Goal: Feedback & Contribution: Leave review/rating

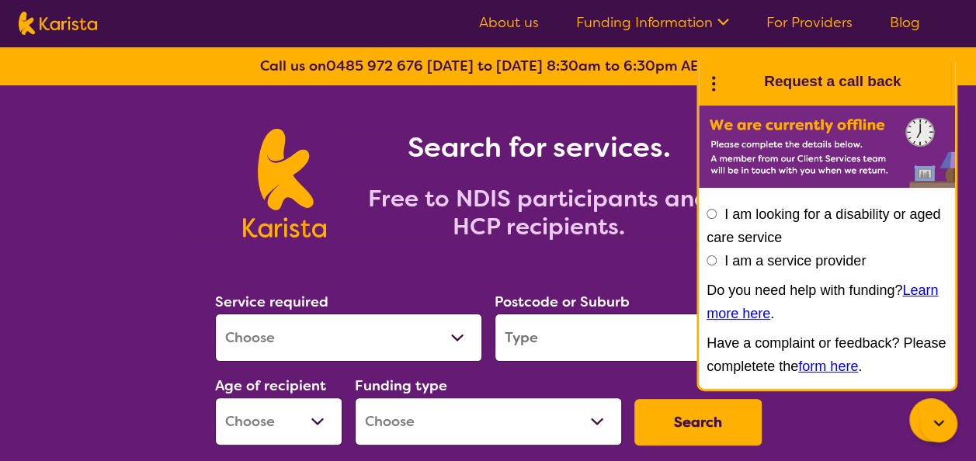
click at [51, 25] on img at bounding box center [58, 23] width 78 height 23
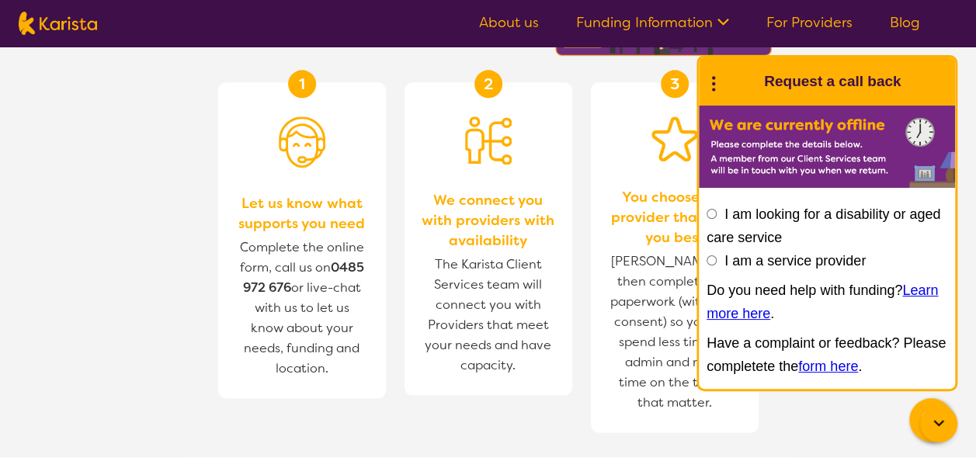
scroll to position [678, 0]
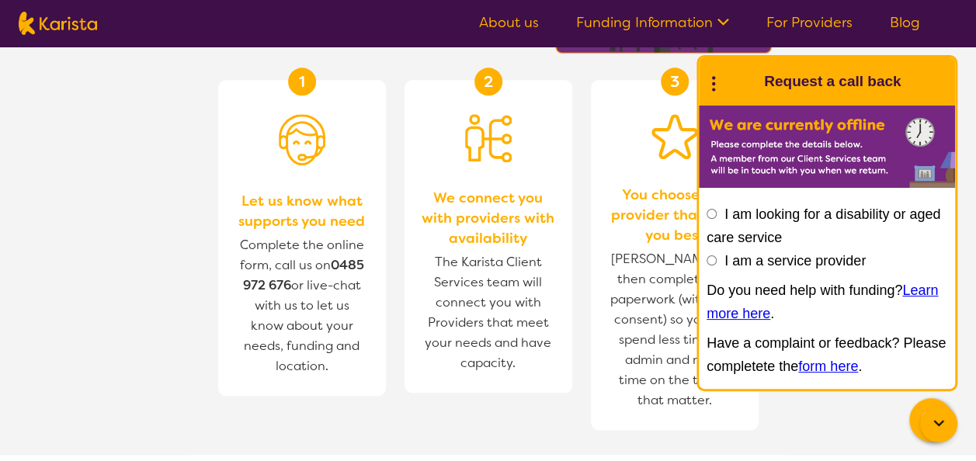
click at [625, 287] on span "Karista will then complete the paperwork (with your consent) so you can spend l…" at bounding box center [675, 329] width 137 height 169
click at [937, 417] on icon at bounding box center [939, 424] width 19 height 19
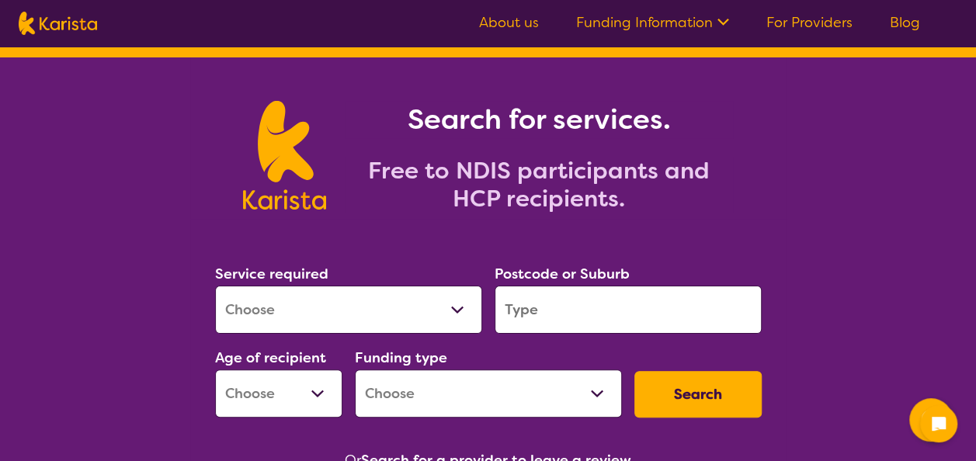
scroll to position [0, 0]
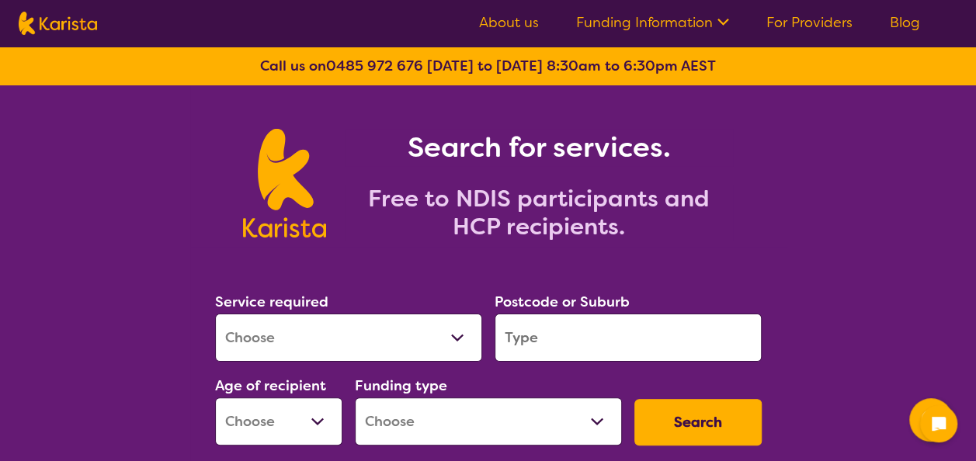
click at [63, 30] on img at bounding box center [58, 23] width 78 height 23
click at [514, 31] on link "About us" at bounding box center [509, 22] width 60 height 19
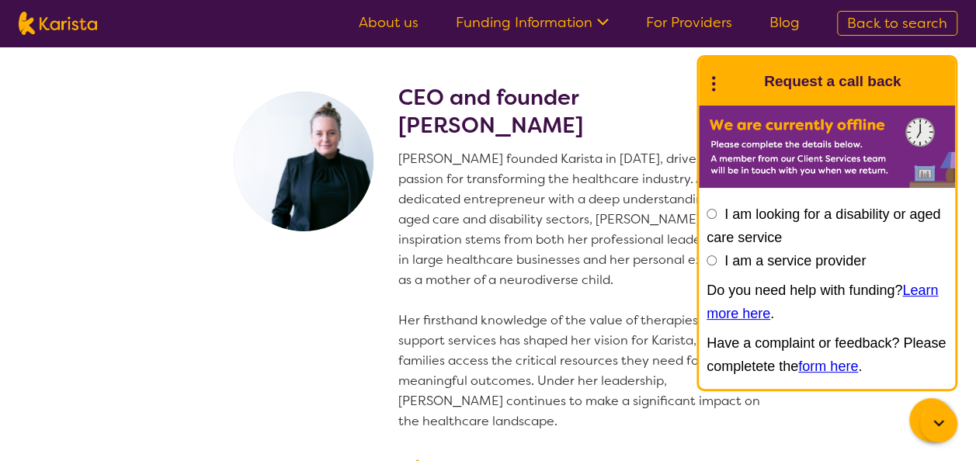
click at [936, 422] on icon at bounding box center [939, 423] width 10 height 6
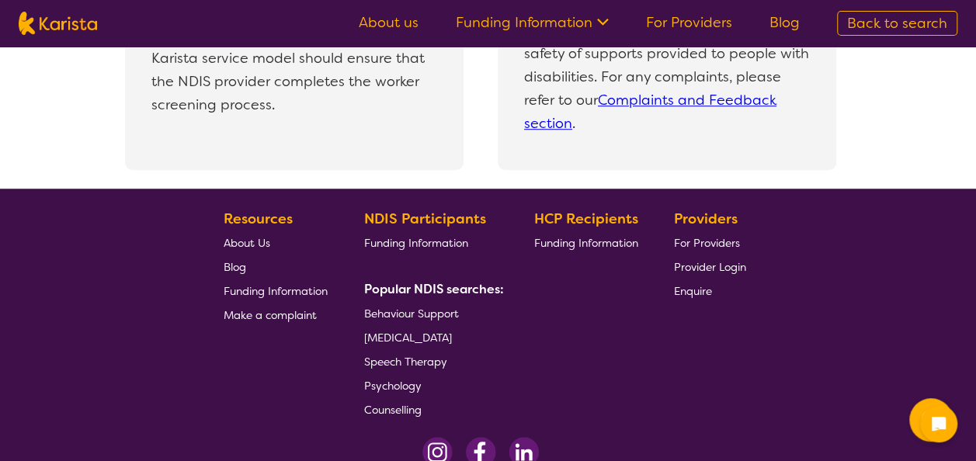
scroll to position [3566, 0]
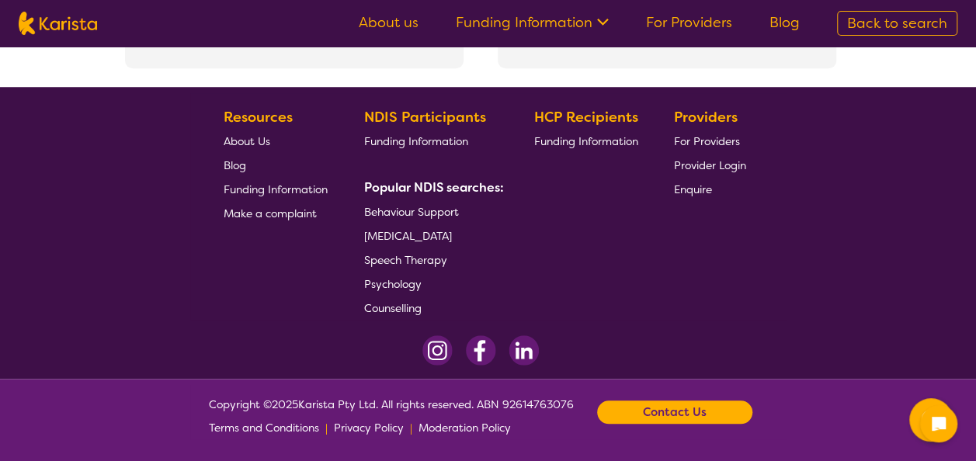
click at [718, 134] on span "For Providers" at bounding box center [707, 141] width 66 height 14
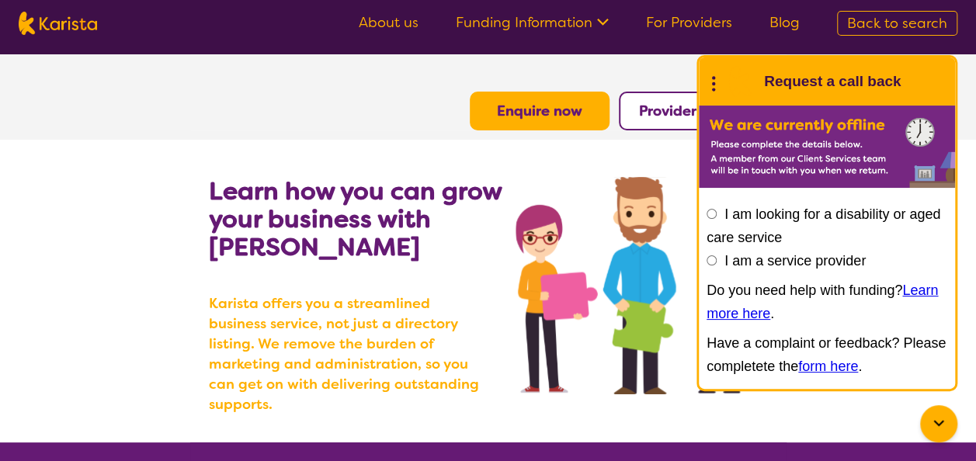
click at [346, 107] on section "Enquire now Provider Login" at bounding box center [488, 92] width 597 height 76
click at [934, 424] on icon at bounding box center [939, 424] width 19 height 19
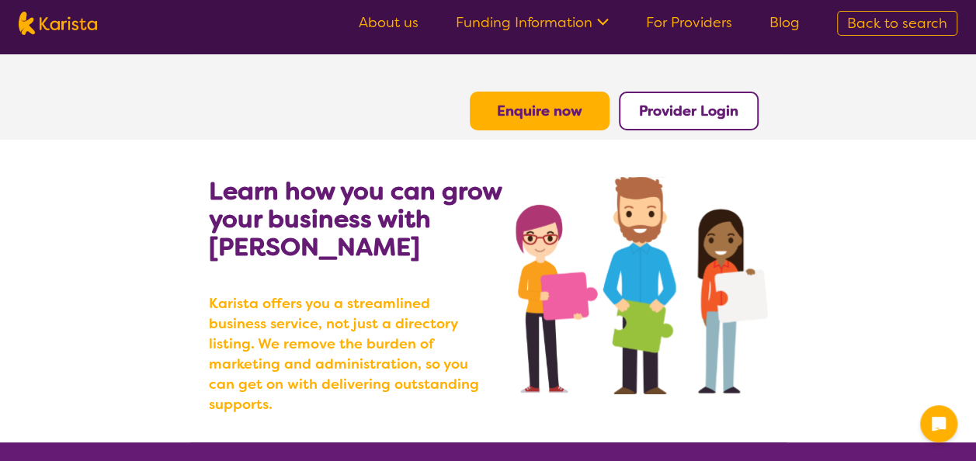
click at [27, 25] on img at bounding box center [58, 23] width 78 height 23
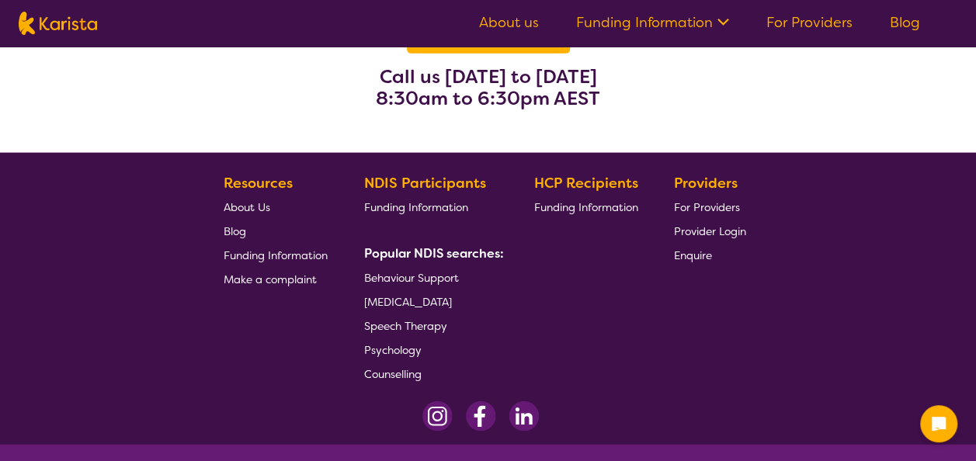
scroll to position [2077, 0]
click at [719, 202] on span "For Providers" at bounding box center [707, 207] width 66 height 14
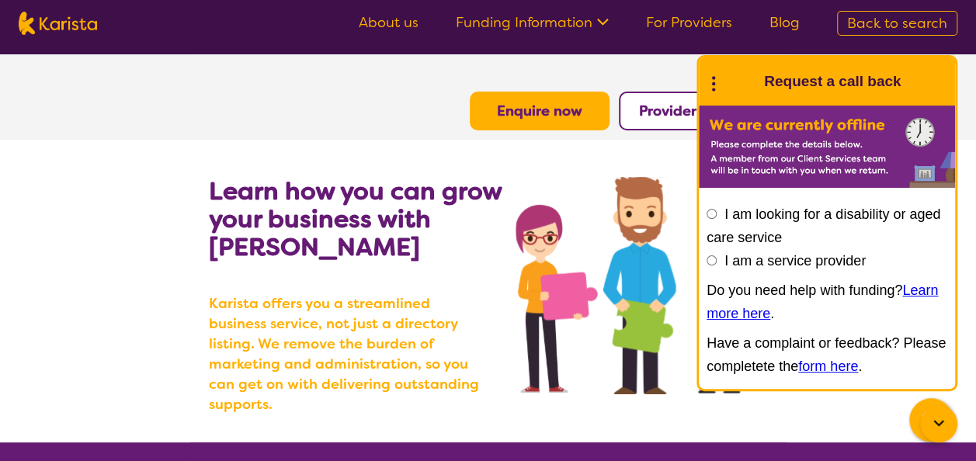
click at [935, 426] on icon at bounding box center [939, 424] width 19 height 19
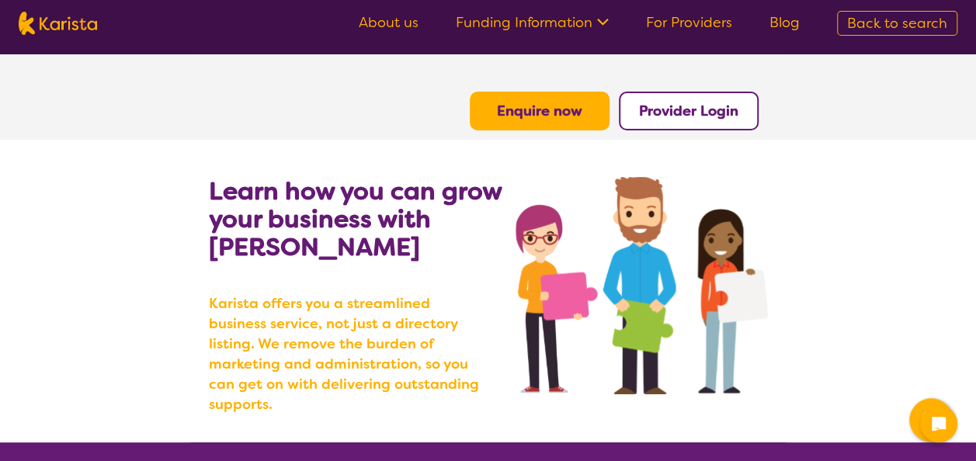
click at [406, 23] on link "About us" at bounding box center [389, 22] width 60 height 19
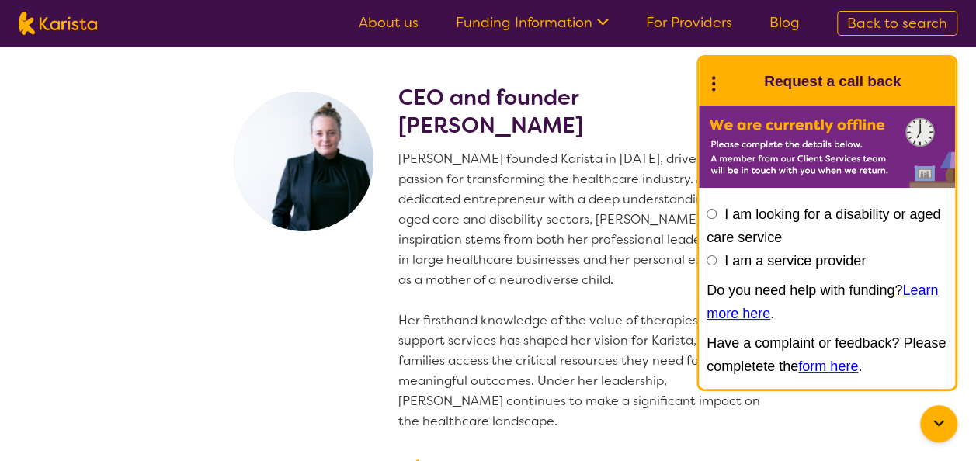
click at [940, 423] on icon at bounding box center [939, 424] width 19 height 19
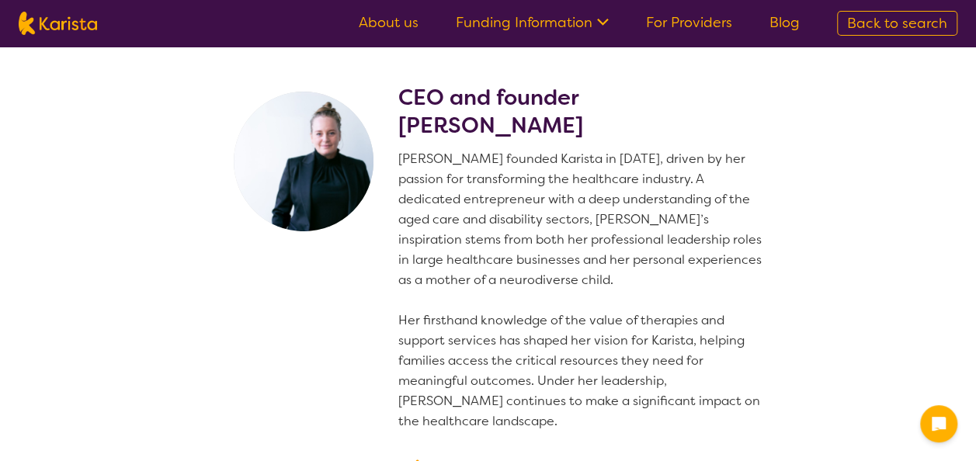
click at [696, 26] on link "For Providers" at bounding box center [689, 22] width 86 height 19
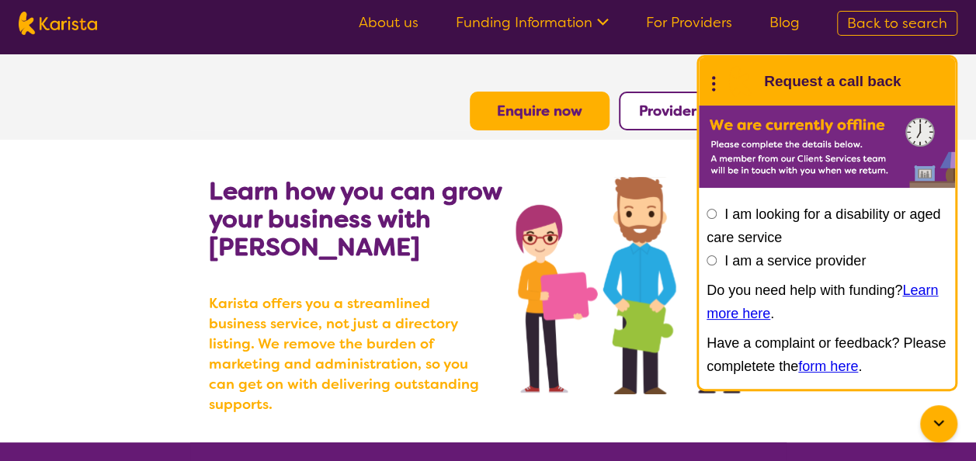
click at [935, 419] on icon at bounding box center [939, 424] width 19 height 19
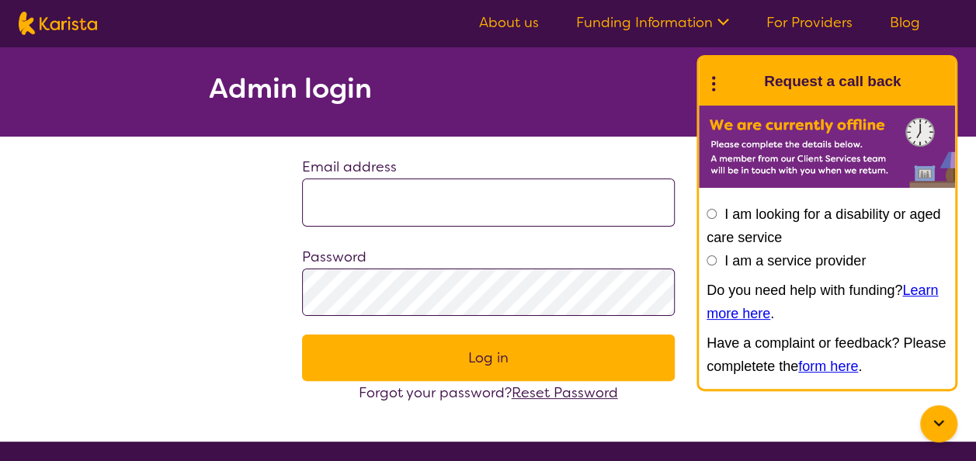
type input "**********"
click at [440, 357] on button "Log in" at bounding box center [488, 358] width 373 height 47
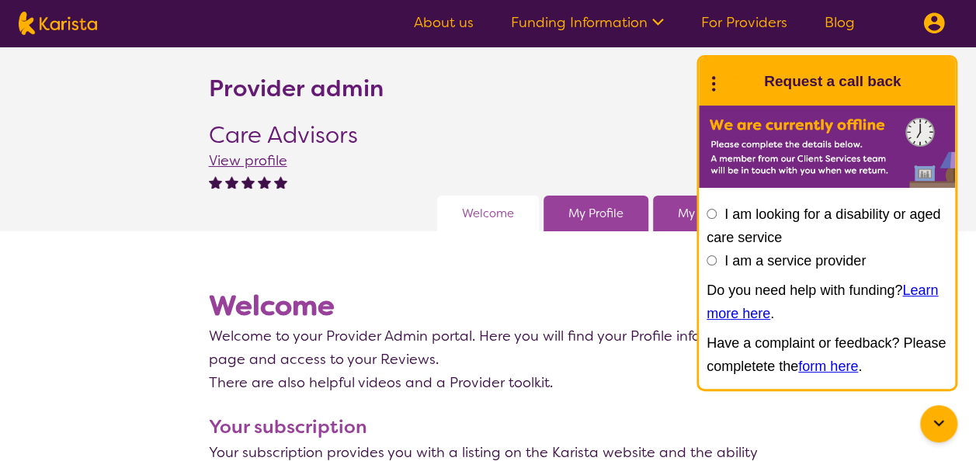
click at [929, 415] on div at bounding box center [939, 424] width 37 height 37
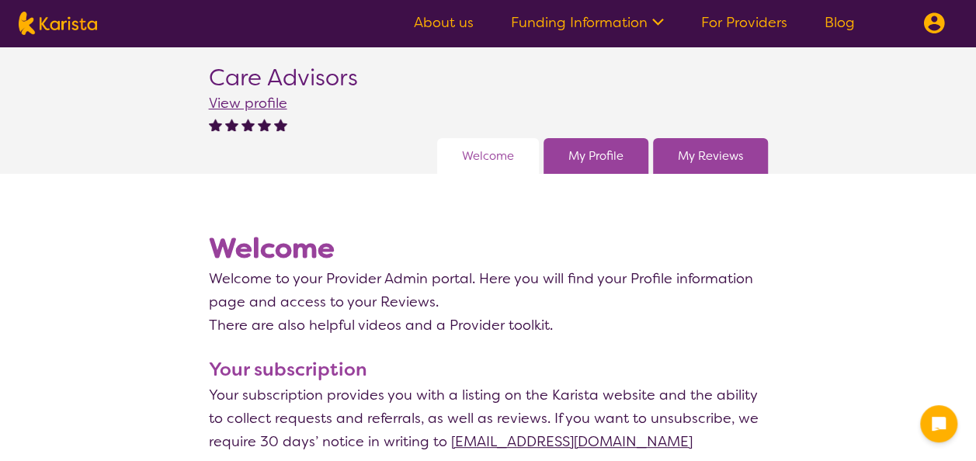
scroll to position [58, 0]
click at [712, 165] on link "My Reviews" at bounding box center [710, 155] width 65 height 23
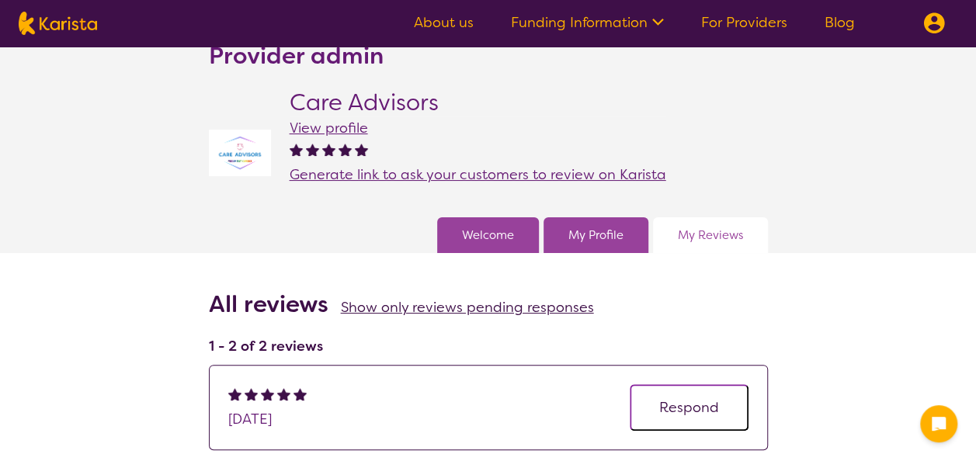
scroll to position [31, 0]
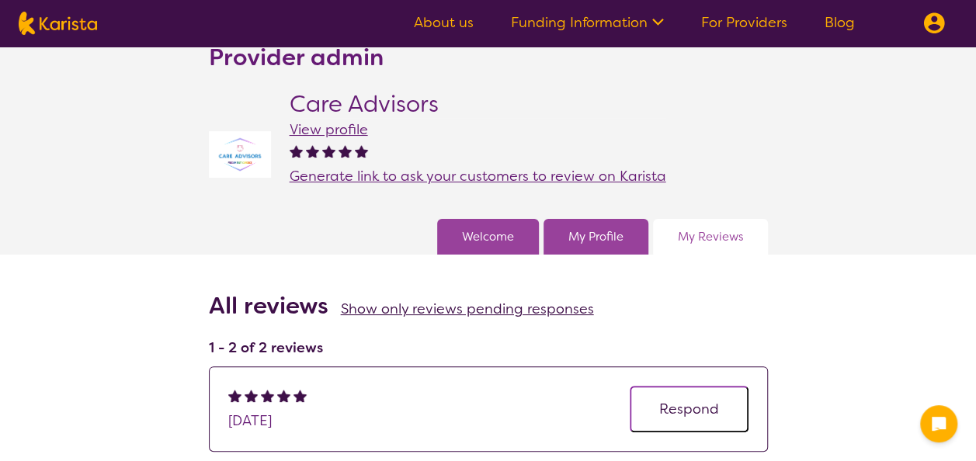
click at [589, 238] on link "My Profile" at bounding box center [596, 236] width 55 height 23
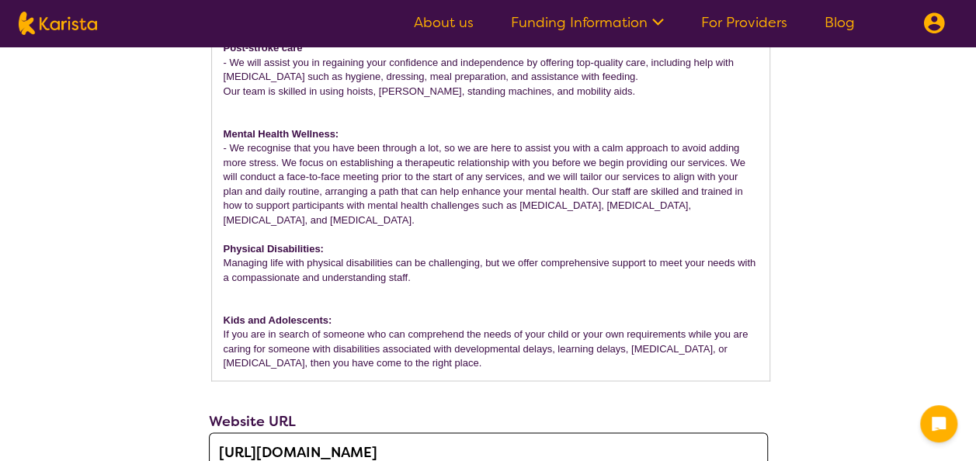
scroll to position [1056, 0]
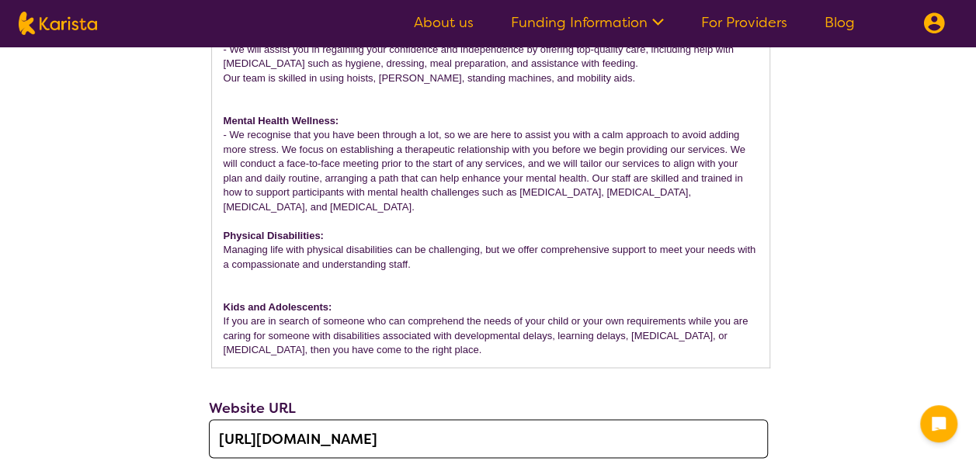
drag, startPoint x: 225, startPoint y: 124, endPoint x: 323, endPoint y: 205, distance: 126.9
click at [323, 205] on div "Care Advisors is dedicated to providing disability services with a singular foc…" at bounding box center [491, 78] width 558 height 578
copy div "Mental Health Wellness: - We recognise that you have been through a lot, so we …"
click at [406, 286] on p at bounding box center [491, 293] width 534 height 14
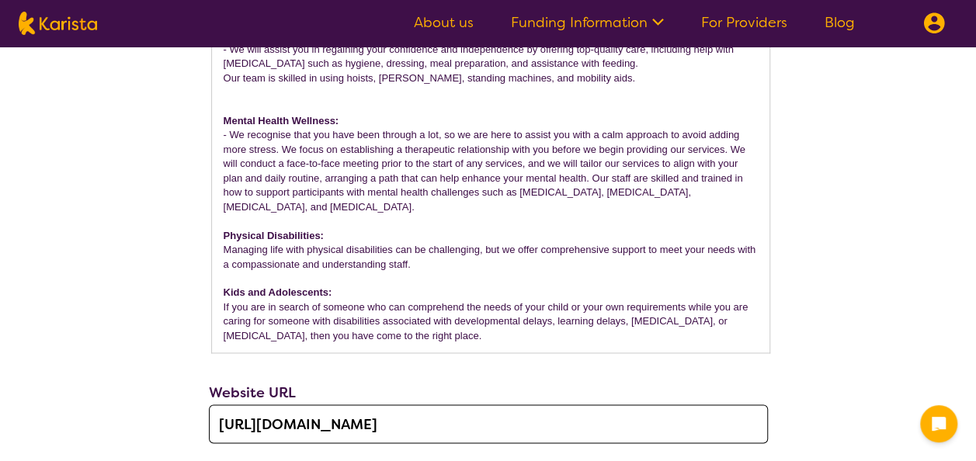
click at [365, 336] on p "If you are in search of someone who can comprehend the needs of your child or y…" at bounding box center [491, 322] width 534 height 43
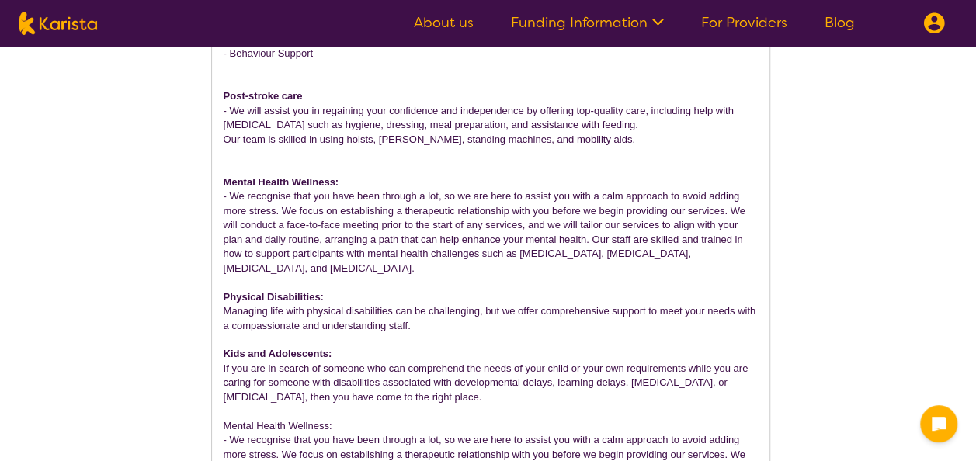
scroll to position [968, 0]
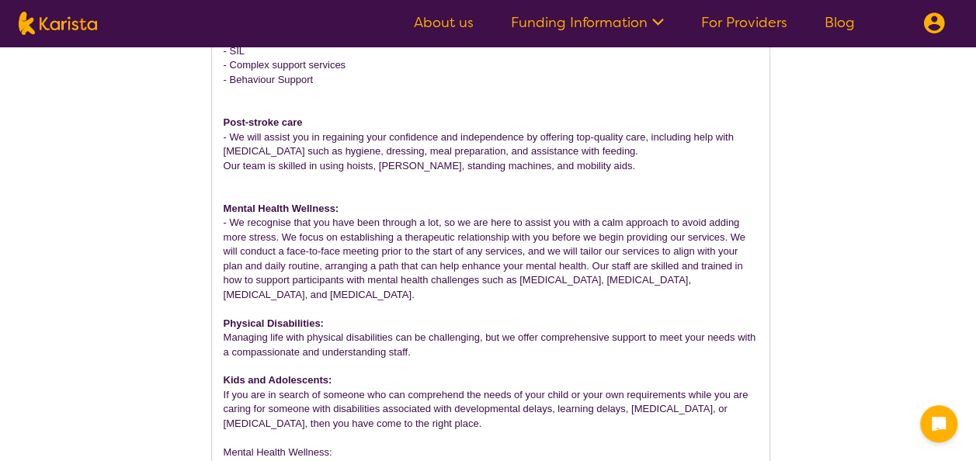
click at [224, 211] on strong "Mental Health Wellness:" at bounding box center [282, 209] width 116 height 12
drag, startPoint x: 224, startPoint y: 211, endPoint x: 331, endPoint y: 294, distance: 135.7
click at [331, 294] on div "Care Advisors is dedicated to providing disability services with a singular foc…" at bounding box center [491, 216] width 558 height 678
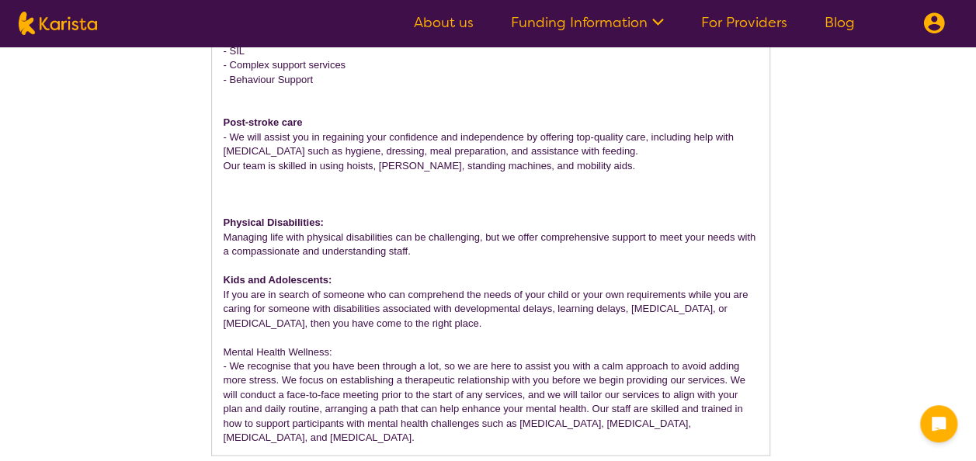
click at [326, 354] on p "Mental Health Wellness:" at bounding box center [491, 353] width 534 height 14
drag, startPoint x: 326, startPoint y: 354, endPoint x: 266, endPoint y: 356, distance: 60.6
click at [266, 356] on p "Mental Health Wellness:" at bounding box center [491, 353] width 534 height 14
click at [353, 348] on p "Mental Health Wellness:" at bounding box center [491, 353] width 534 height 14
click at [329, 350] on p "Mental Health Wellness:" at bounding box center [491, 353] width 534 height 14
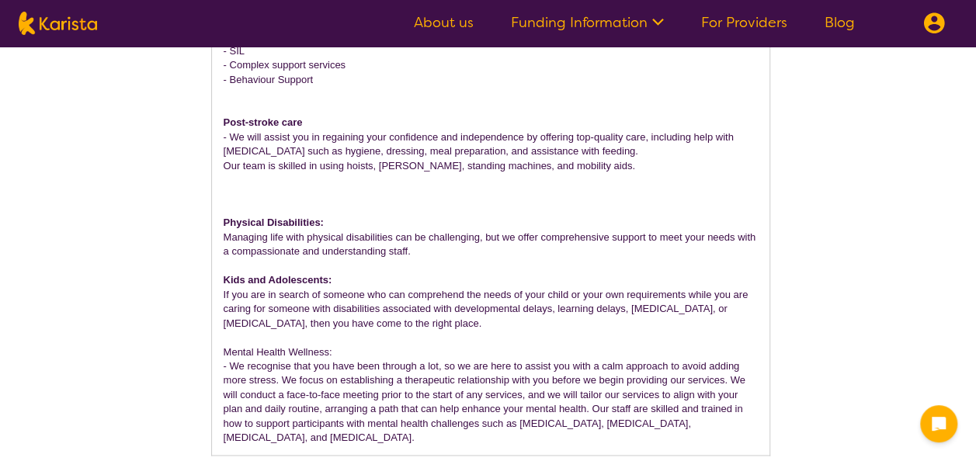
click at [329, 350] on p "Mental Health Wellness:" at bounding box center [491, 353] width 534 height 14
click at [332, 350] on p "Mental Health Wellness:" at bounding box center [491, 353] width 534 height 14
drag, startPoint x: 332, startPoint y: 350, endPoint x: 284, endPoint y: 339, distance: 50.1
click at [284, 339] on div "Care Advisors is dedicated to providing disability services with a singular foc…" at bounding box center [491, 166] width 558 height 578
drag, startPoint x: 284, startPoint y: 350, endPoint x: 254, endPoint y: 348, distance: 29.6
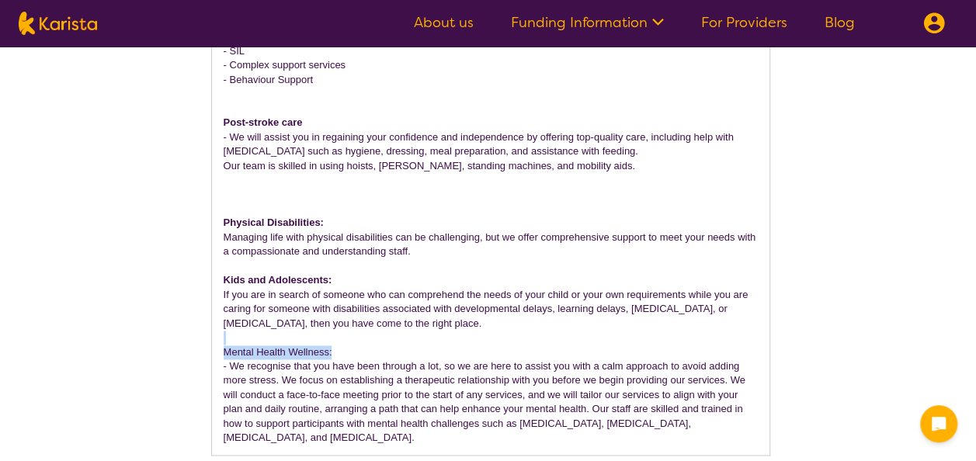
click at [254, 348] on p "Mental Health Wellness:" at bounding box center [491, 353] width 534 height 14
drag, startPoint x: 254, startPoint y: 348, endPoint x: 550, endPoint y: 409, distance: 302.1
click at [550, 409] on p "- We recognise that you have been through a lot, so we are here to assist you w…" at bounding box center [491, 403] width 534 height 86
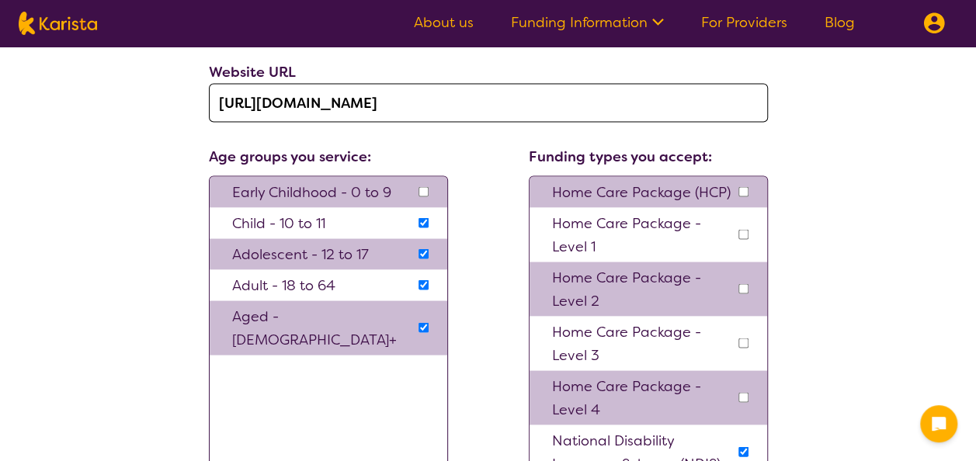
scroll to position [1394, 0]
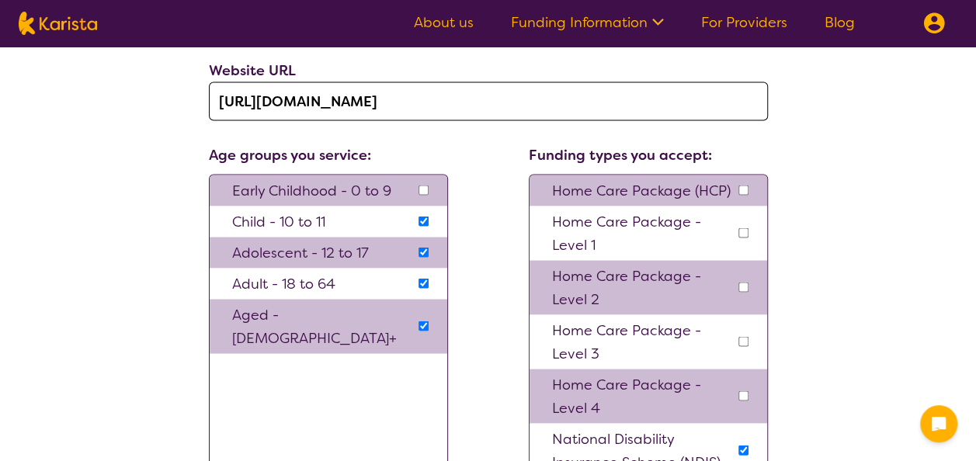
click at [426, 189] on input "checkbox" at bounding box center [424, 190] width 10 height 10
checkbox input "true"
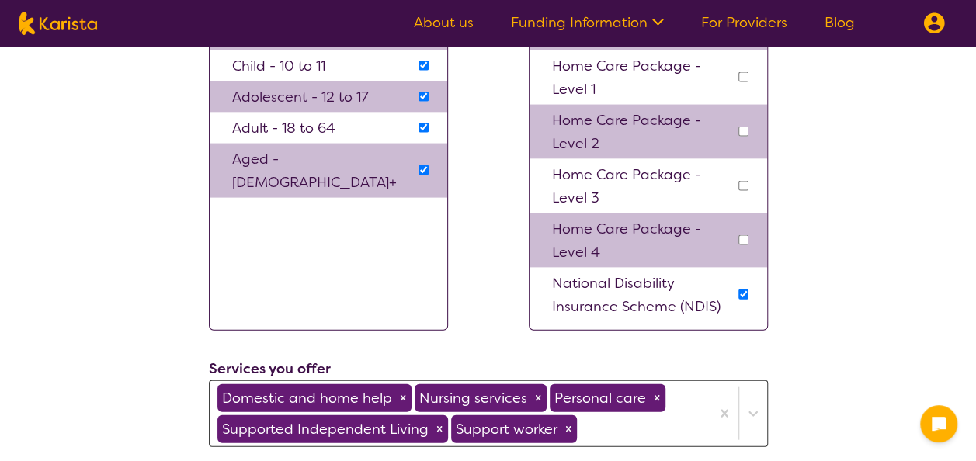
scroll to position [1551, 0]
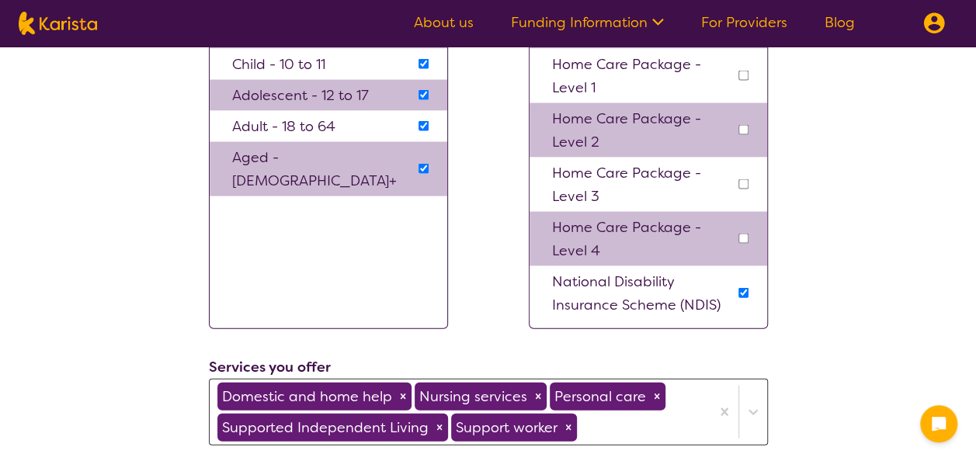
drag, startPoint x: 815, startPoint y: 192, endPoint x: 858, endPoint y: 115, distance: 88.4
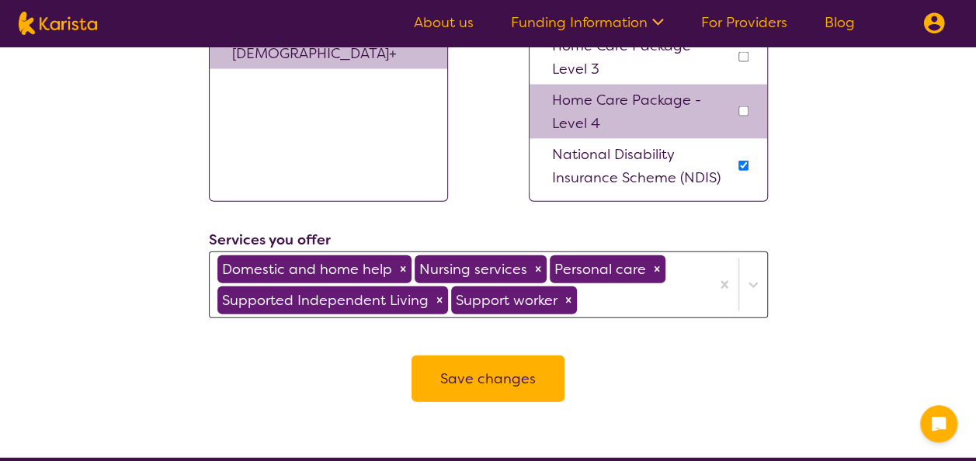
scroll to position [1680, 0]
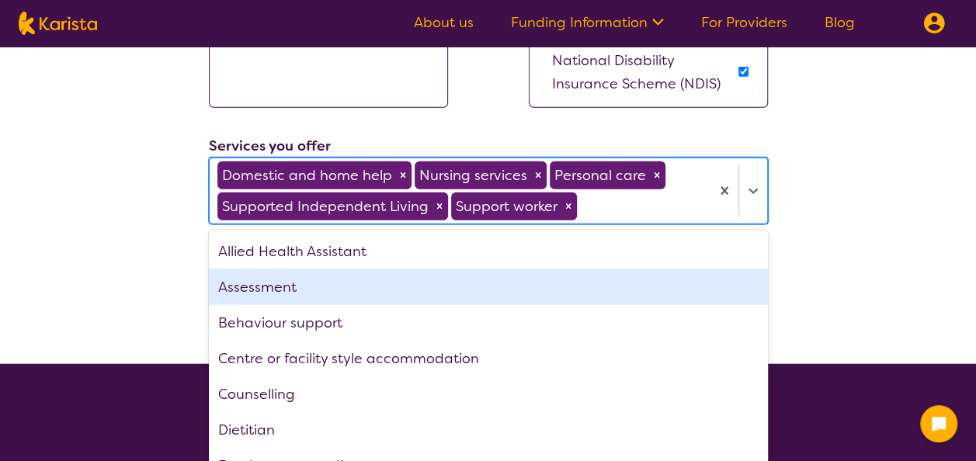
click at [588, 225] on div "option Assessment focused, 2 of 25. 25 results available. Use Up and Down to ch…" at bounding box center [488, 191] width 559 height 67
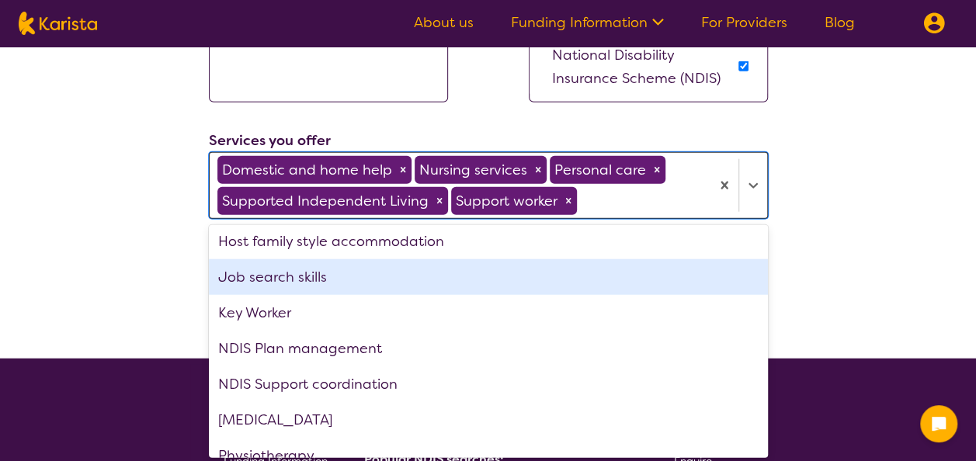
scroll to position [435, 0]
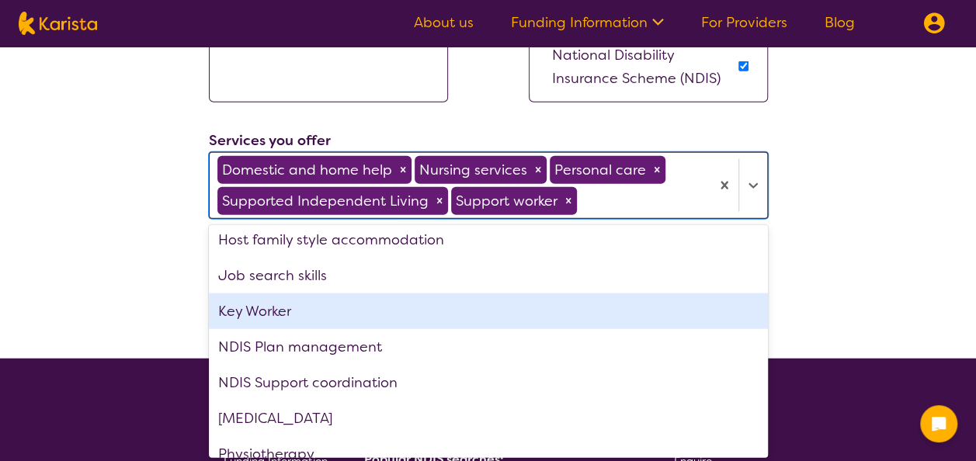
click at [605, 312] on div "Key Worker" at bounding box center [488, 312] width 559 height 36
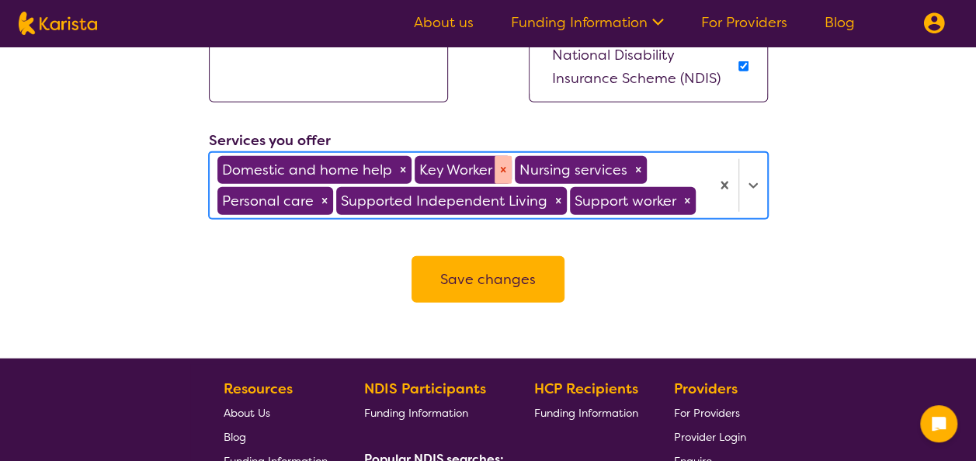
click at [500, 169] on icon "Remove Key Worker" at bounding box center [503, 170] width 11 height 11
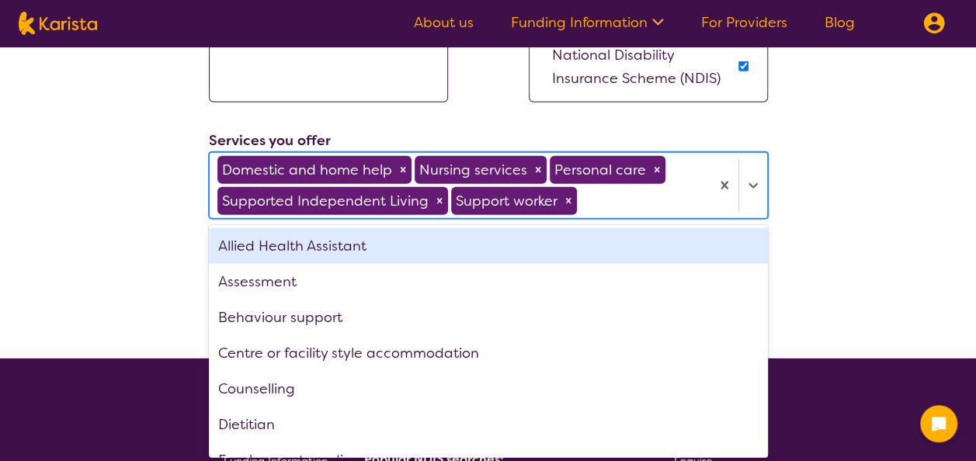
click at [657, 202] on div at bounding box center [641, 201] width 123 height 26
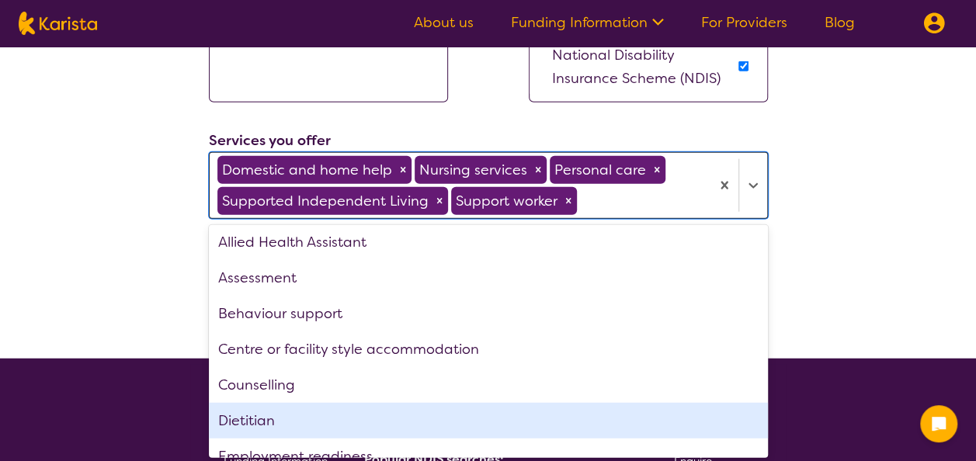
scroll to position [0, 0]
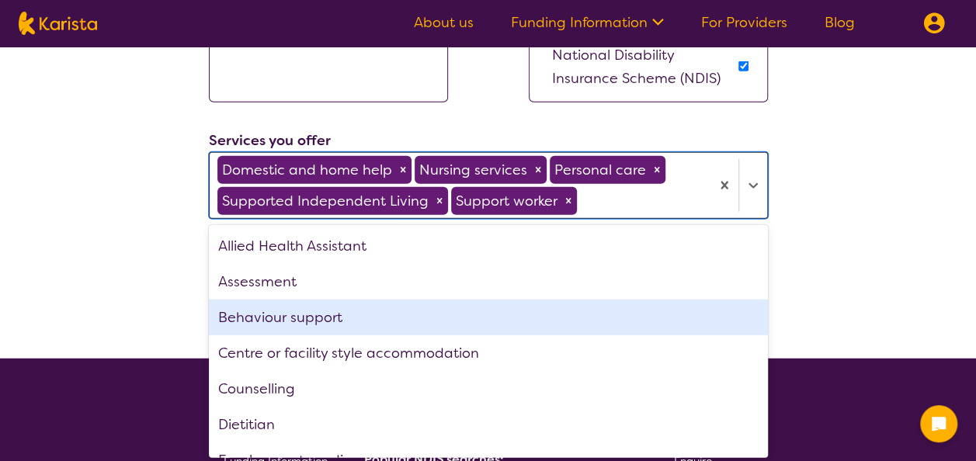
drag, startPoint x: 553, startPoint y: 371, endPoint x: 503, endPoint y: 301, distance: 85.6
click at [503, 301] on div "Allied Health Assistant Assessment Behaviour support Centre or facility style a…" at bounding box center [488, 341] width 559 height 233
click at [517, 309] on div "Behaviour support" at bounding box center [488, 318] width 559 height 36
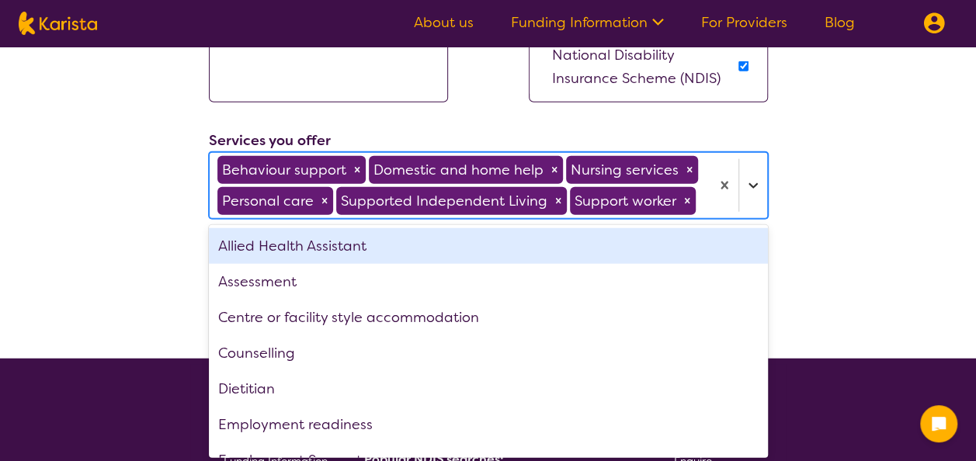
click at [754, 178] on icon at bounding box center [754, 186] width 16 height 16
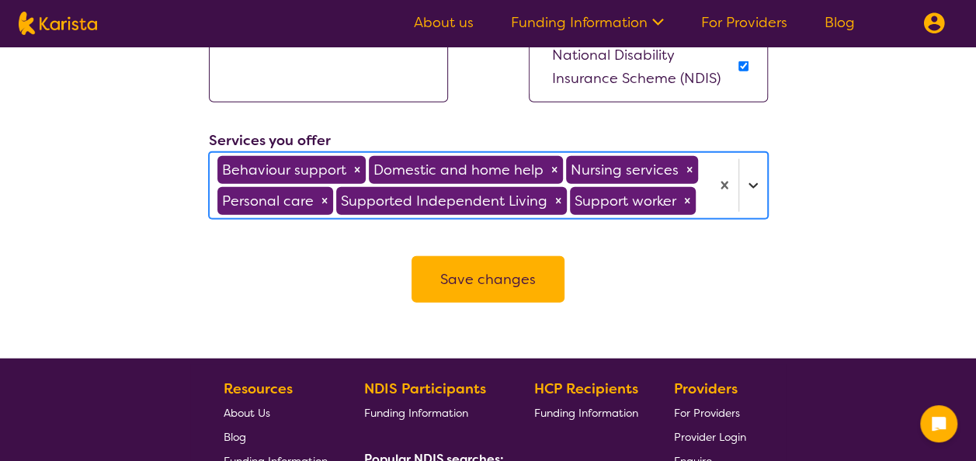
click at [754, 178] on icon at bounding box center [754, 186] width 16 height 16
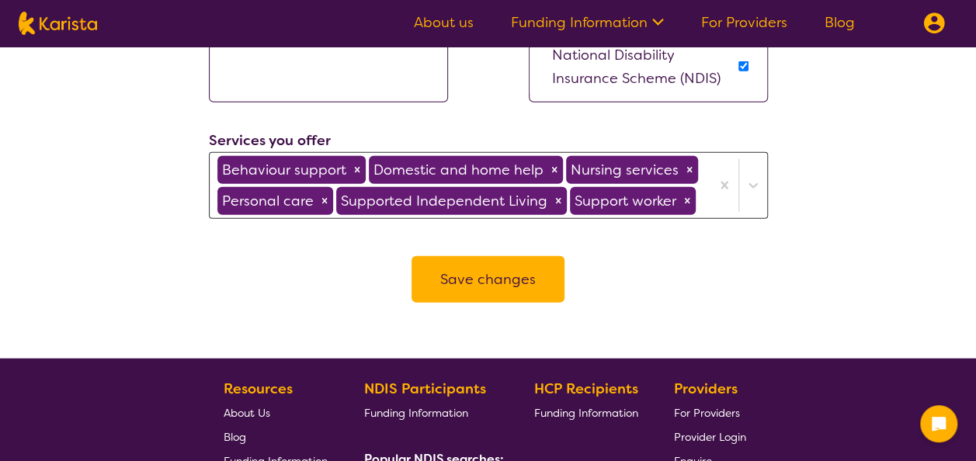
click at [515, 256] on button "Save changes" at bounding box center [488, 279] width 153 height 47
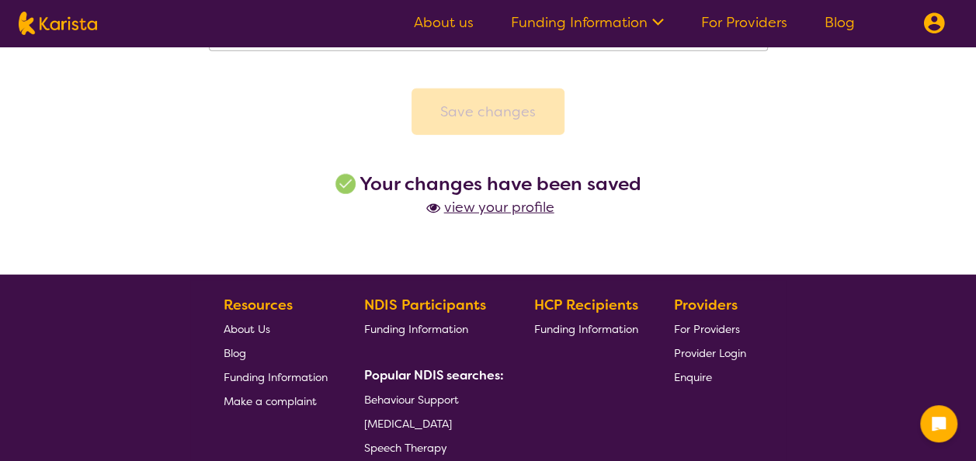
scroll to position [1951, 0]
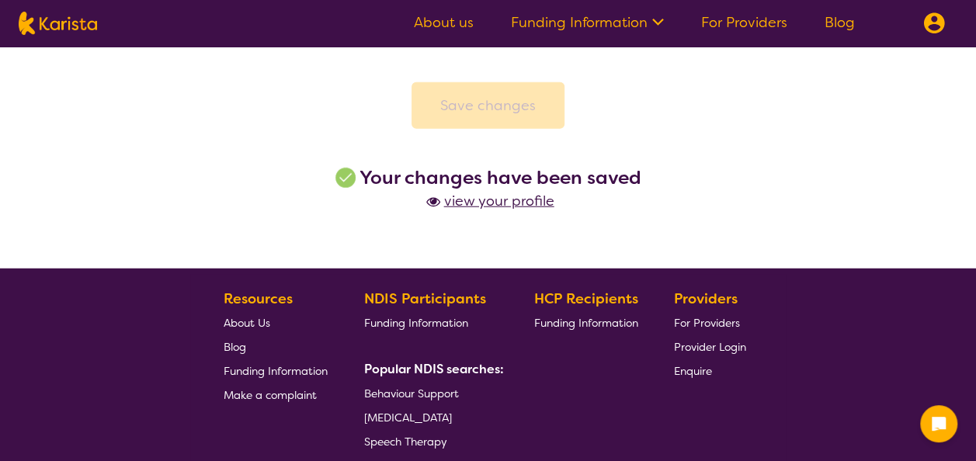
click at [482, 199] on span "view your profile" at bounding box center [489, 201] width 132 height 19
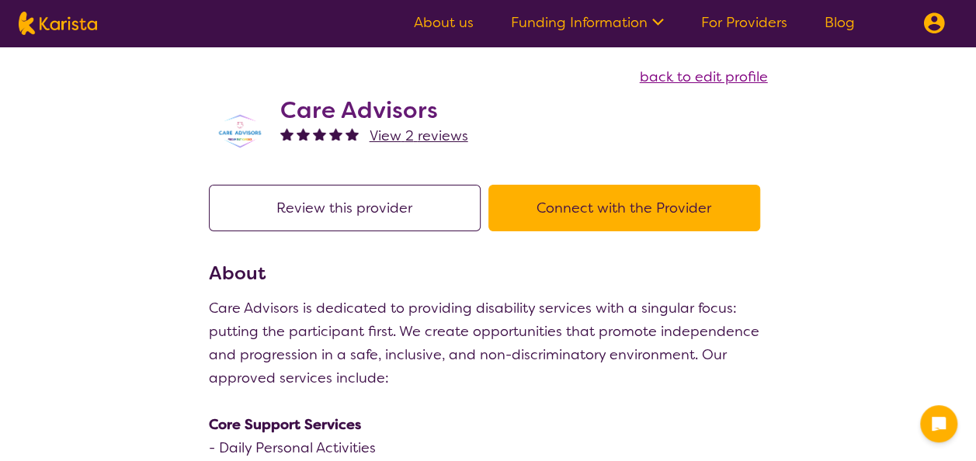
click at [594, 206] on button "Connect with the Provider" at bounding box center [625, 208] width 272 height 47
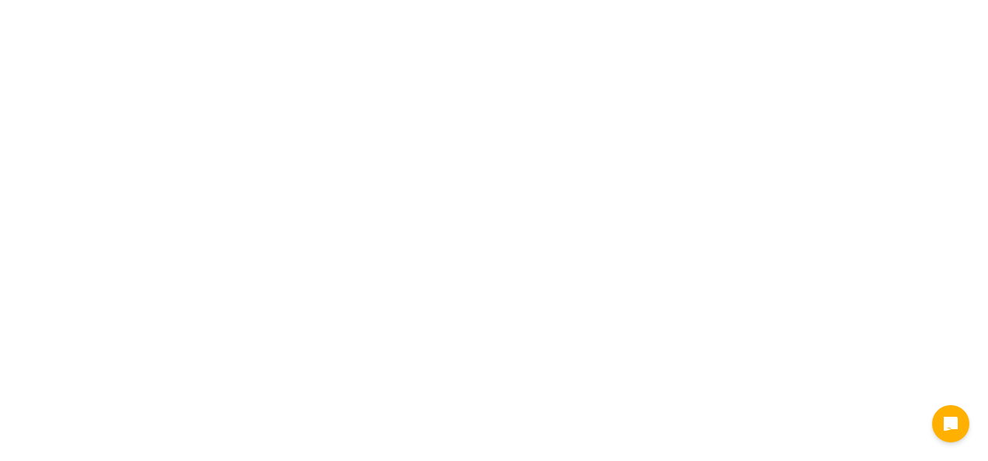
click at [293, 0] on html "End Conversation Request a call back I am looking for a disability or aged care…" at bounding box center [494, 0] width 988 height 0
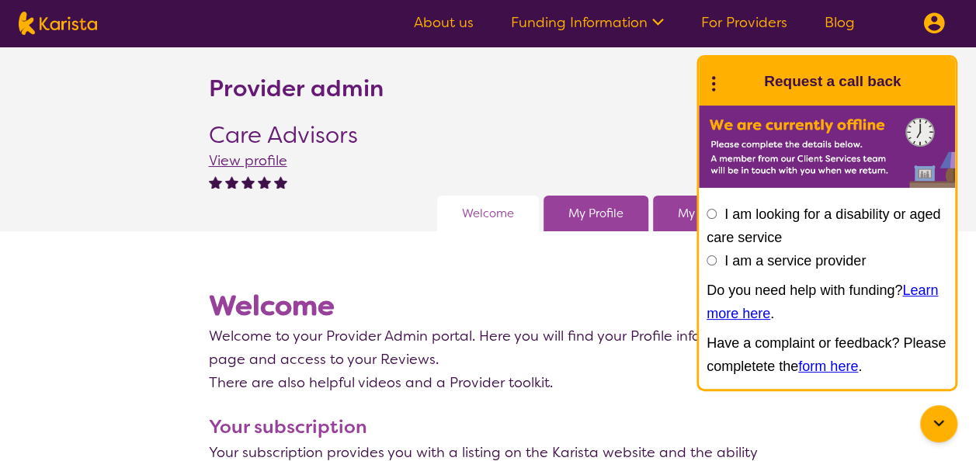
click at [939, 426] on icon at bounding box center [939, 424] width 19 height 19
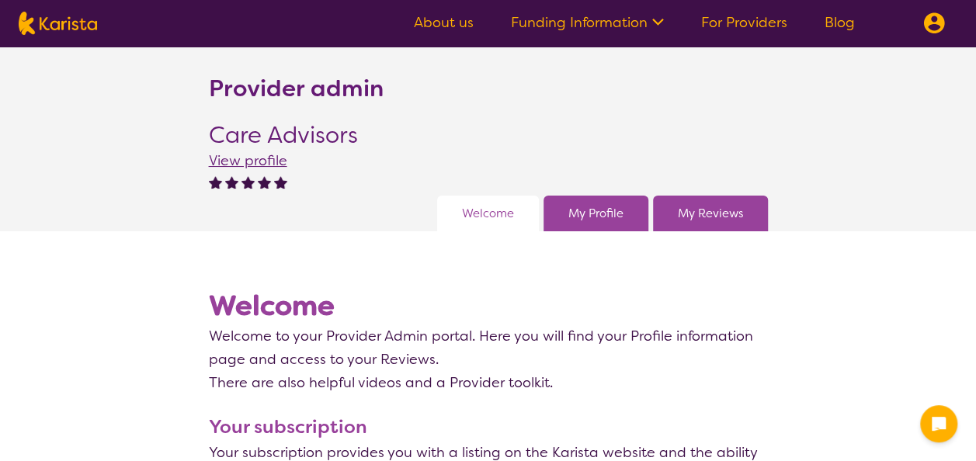
click at [621, 225] on div "My Profile" at bounding box center [596, 214] width 105 height 36
click at [589, 214] on link "My Profile" at bounding box center [596, 213] width 55 height 23
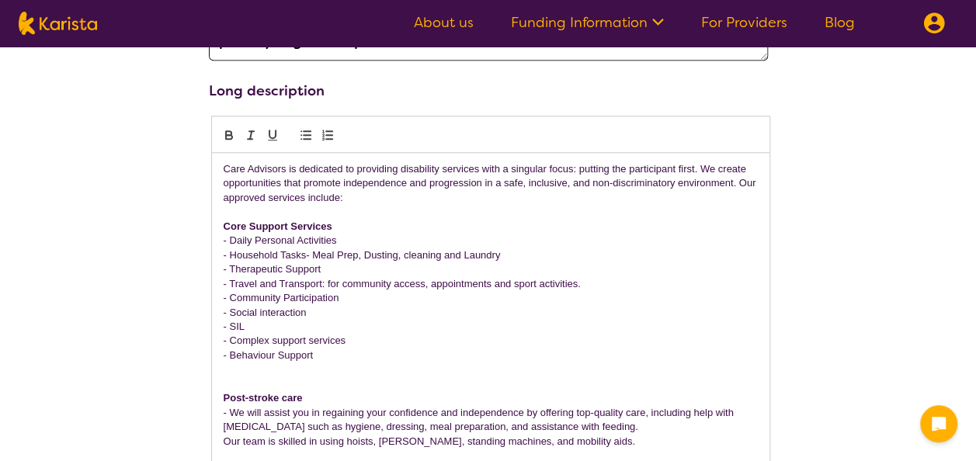
scroll to position [775, 0]
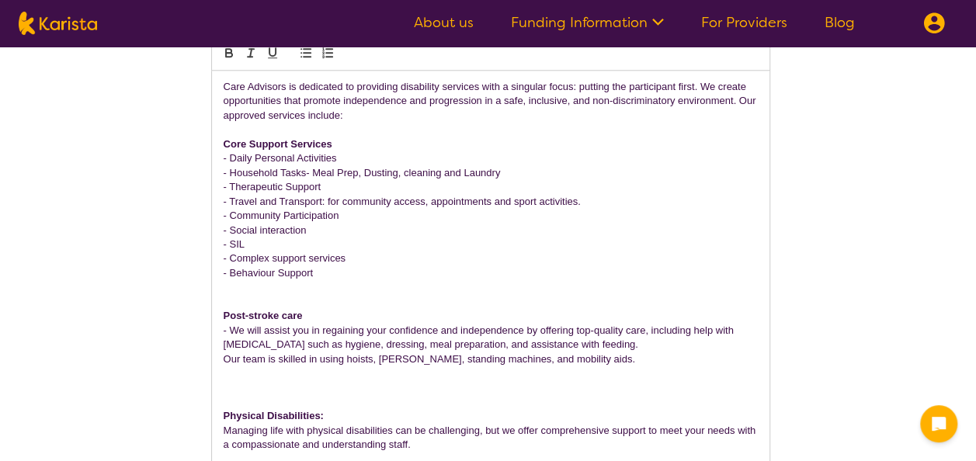
click at [328, 269] on p "- Behaviour Support" at bounding box center [491, 273] width 534 height 14
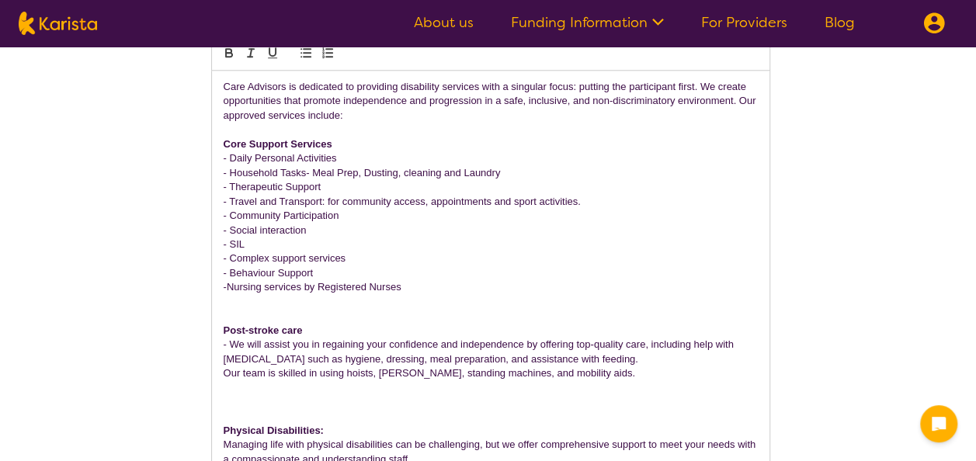
click at [393, 214] on p "- Community Participation" at bounding box center [491, 216] width 534 height 14
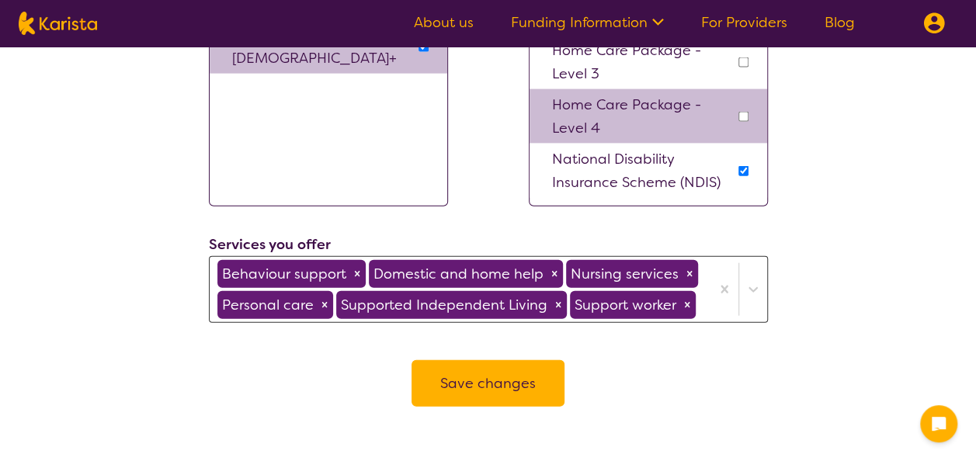
scroll to position [1688, 0]
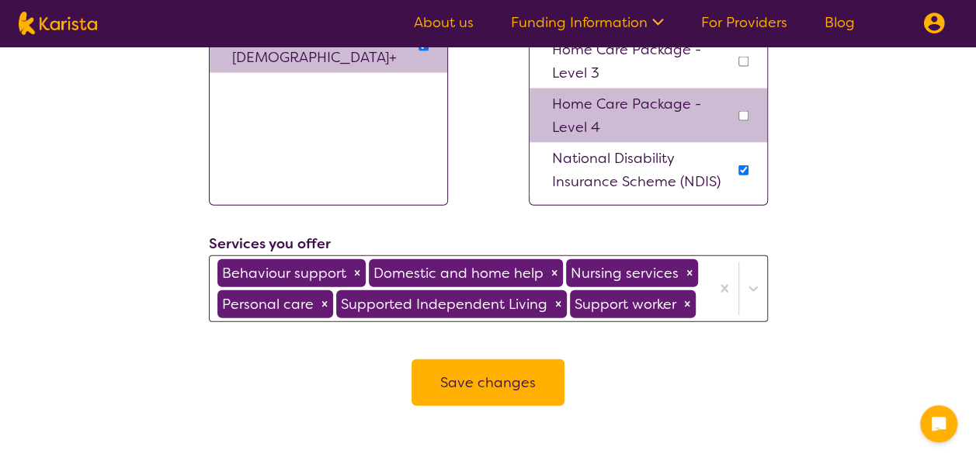
click at [457, 377] on button "Save changes" at bounding box center [488, 383] width 153 height 47
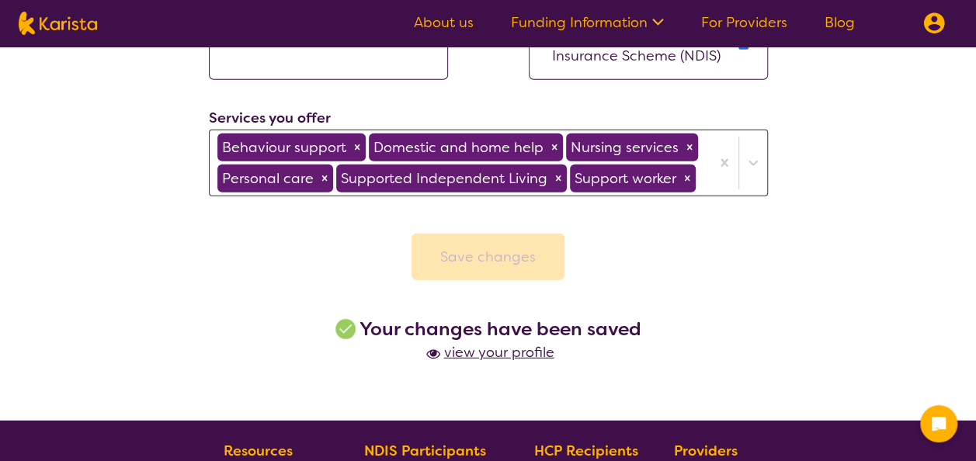
scroll to position [1815, 0]
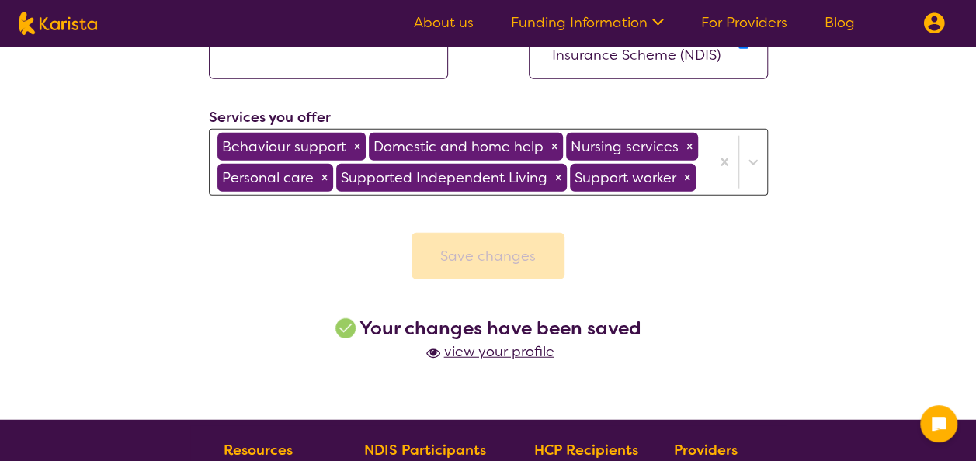
click at [499, 253] on div "Save changes" at bounding box center [488, 256] width 153 height 47
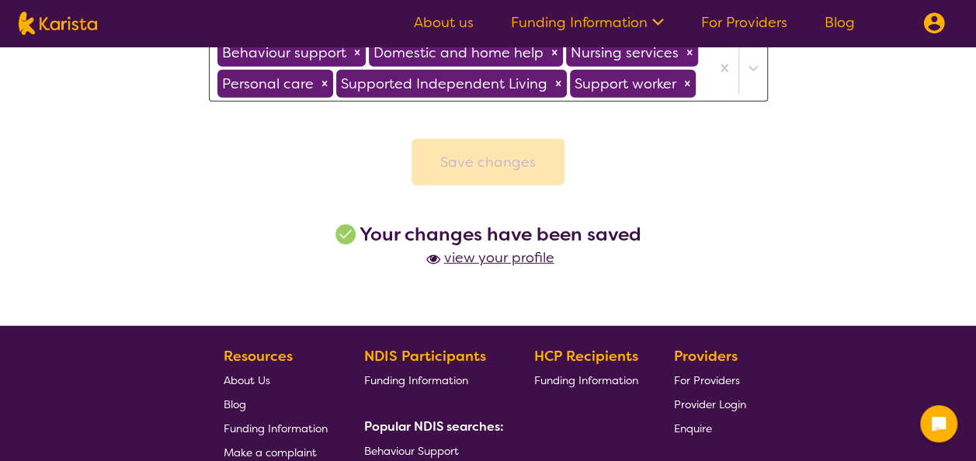
scroll to position [1908, 0]
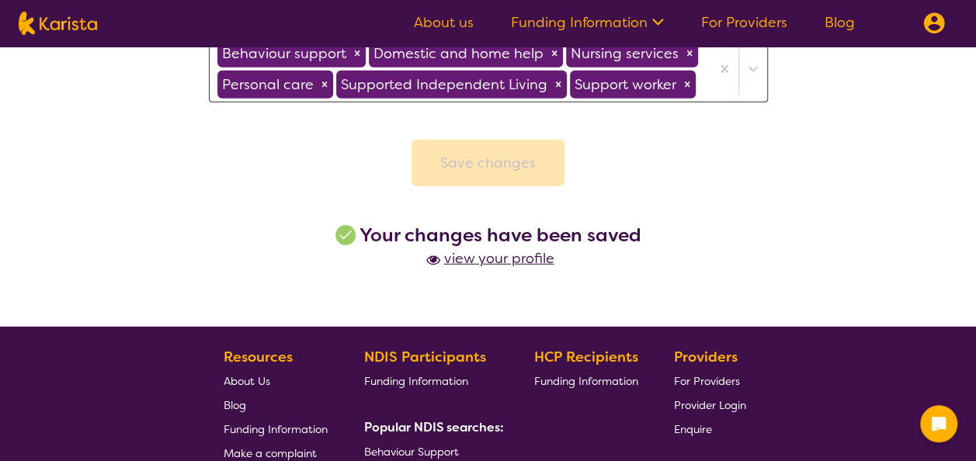
click at [488, 256] on span "view your profile" at bounding box center [489, 258] width 132 height 19
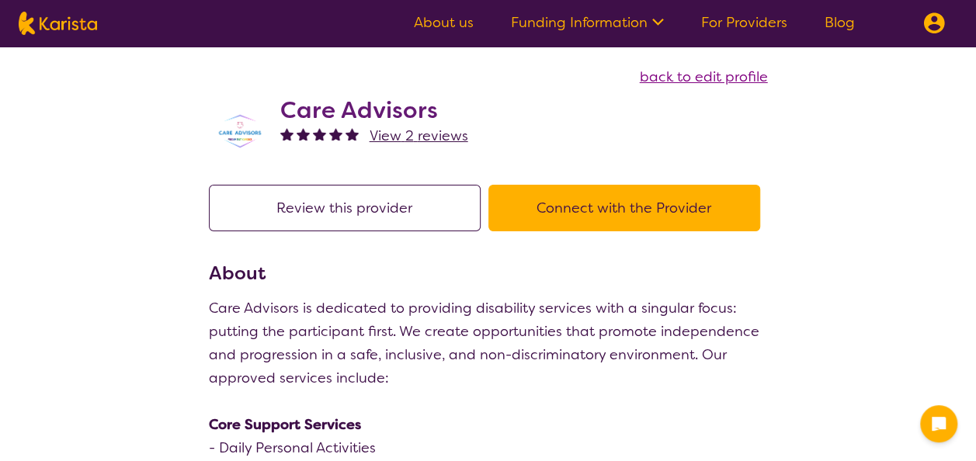
click at [419, 220] on button "Review this provider" at bounding box center [345, 208] width 272 height 47
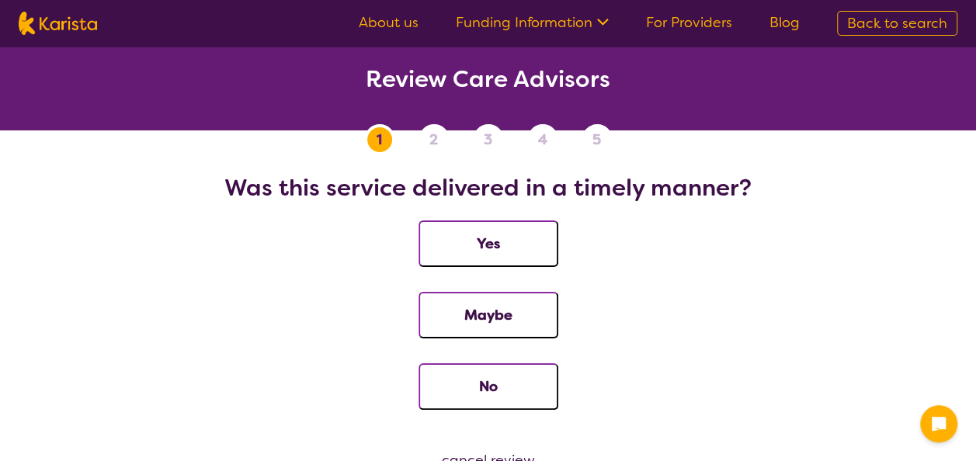
click at [484, 235] on button "Yes" at bounding box center [489, 244] width 140 height 47
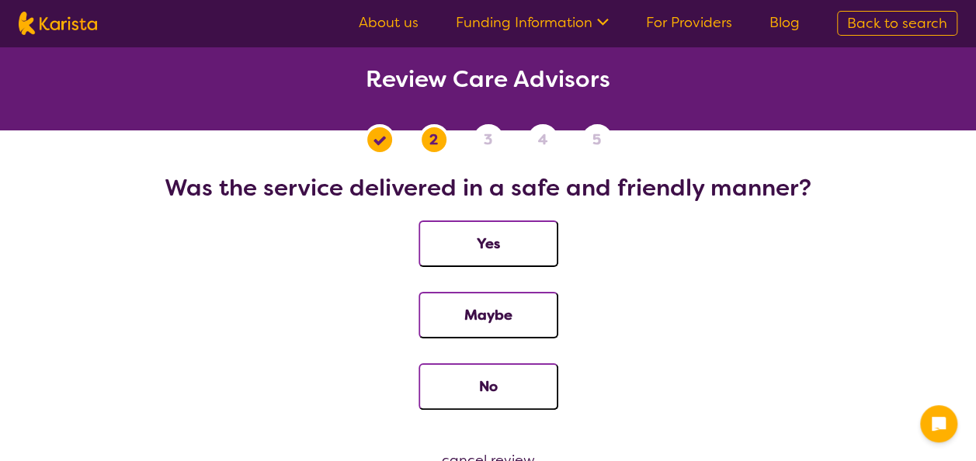
click at [484, 235] on button "Yes" at bounding box center [489, 244] width 140 height 47
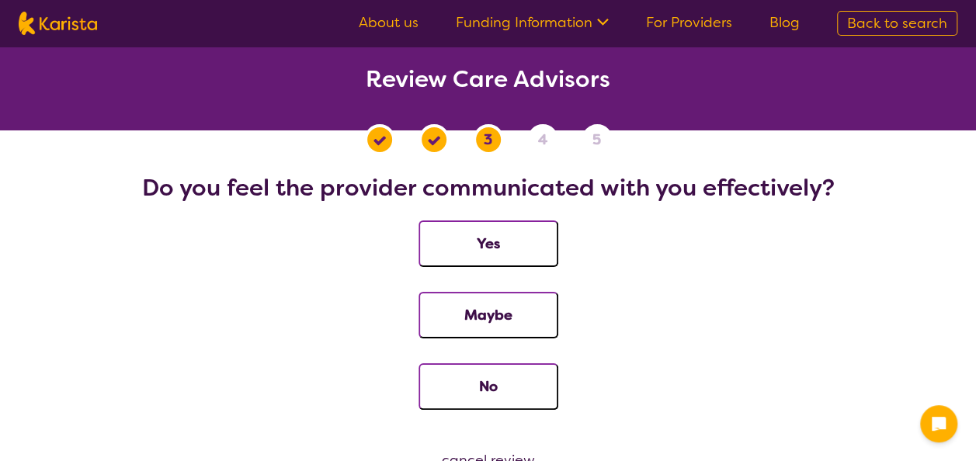
click at [484, 235] on button "Yes" at bounding box center [489, 244] width 140 height 47
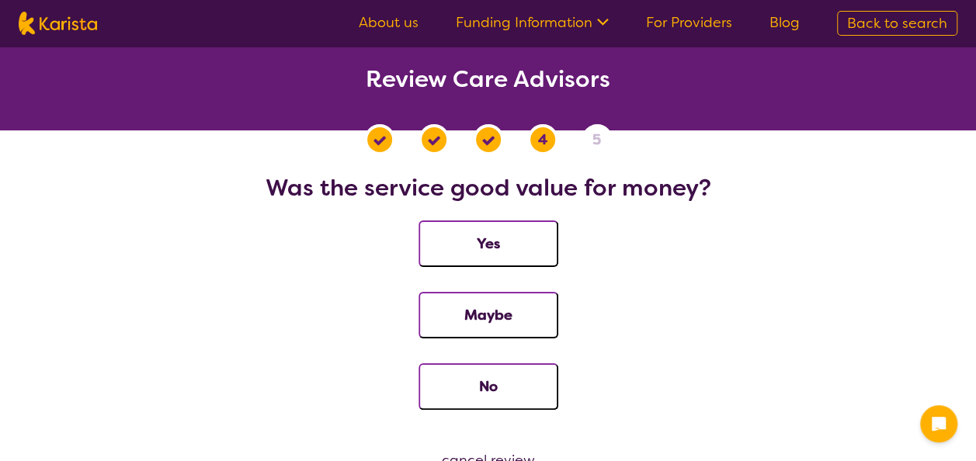
click at [484, 235] on button "Yes" at bounding box center [489, 244] width 140 height 47
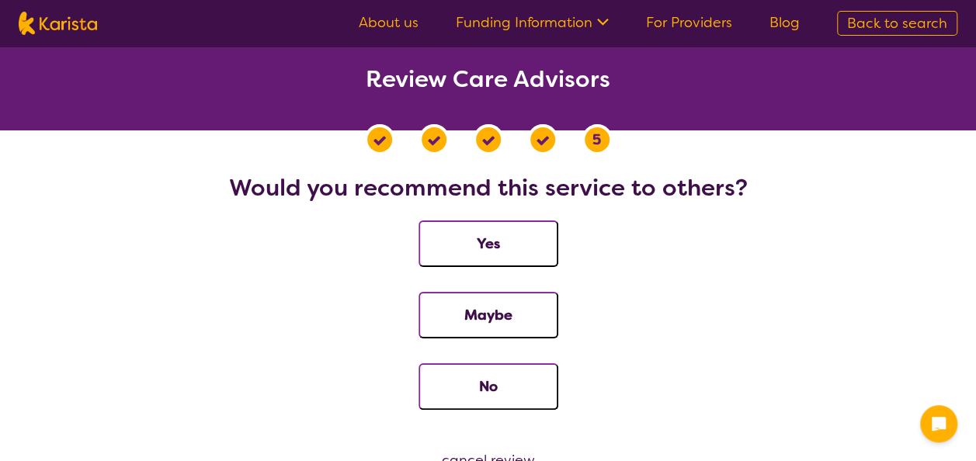
click at [484, 235] on button "Yes" at bounding box center [489, 244] width 140 height 47
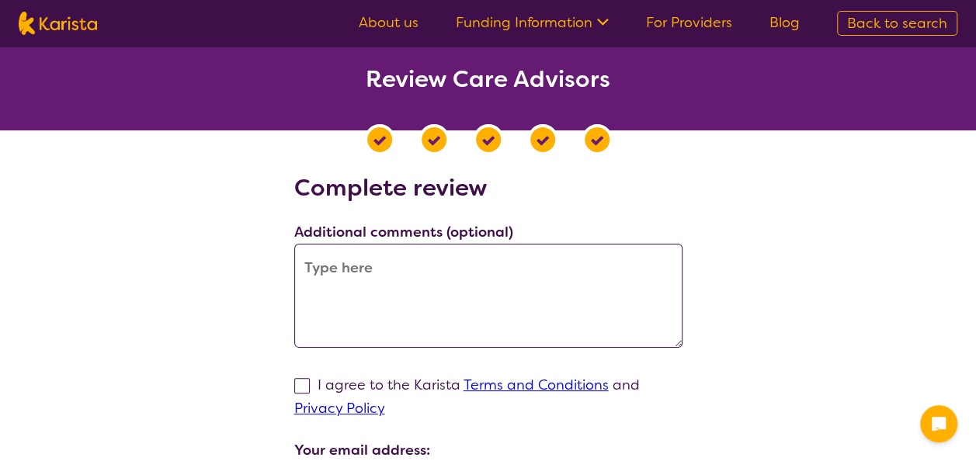
click at [475, 280] on textarea at bounding box center [488, 296] width 388 height 104
click at [300, 386] on span at bounding box center [302, 386] width 16 height 16
click at [385, 403] on input "I agree to the Karista Terms and Conditions and Privacy Policy" at bounding box center [390, 408] width 10 height 10
checkbox input "true"
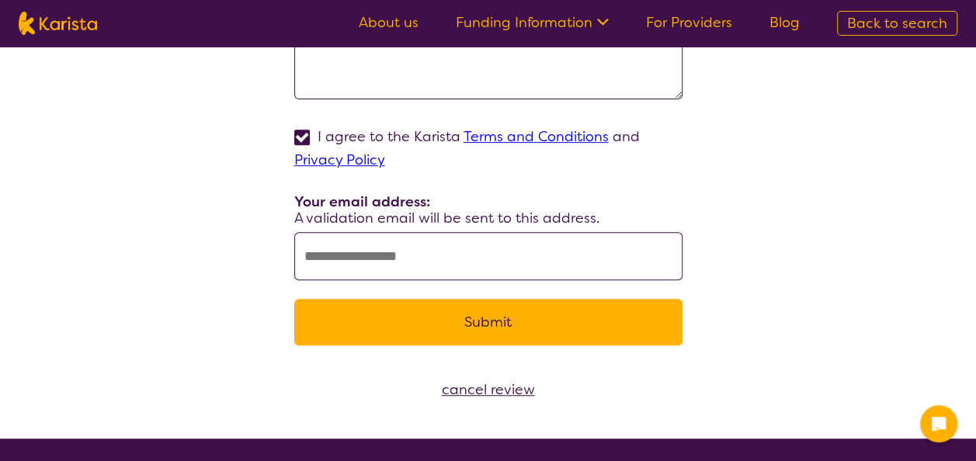
scroll to position [251, 0]
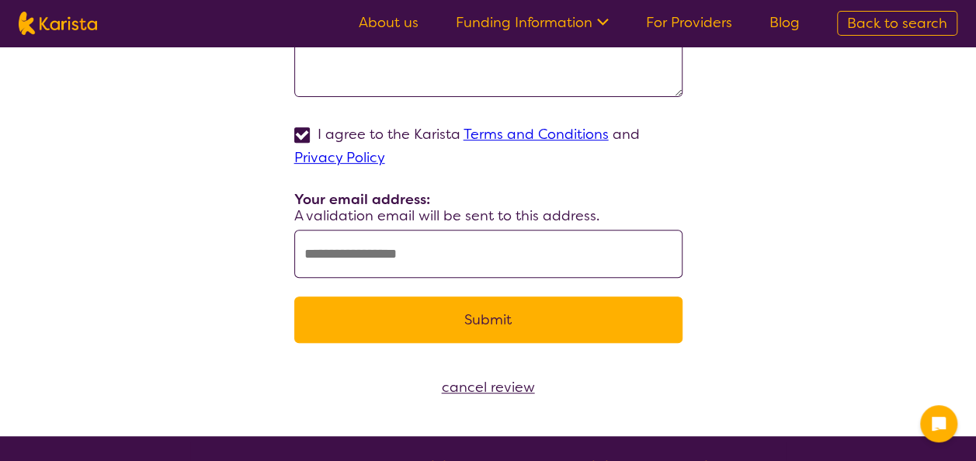
click at [458, 259] on input "text" at bounding box center [488, 254] width 388 height 48
type input "**********"
click at [426, 309] on button "Submit" at bounding box center [488, 320] width 388 height 47
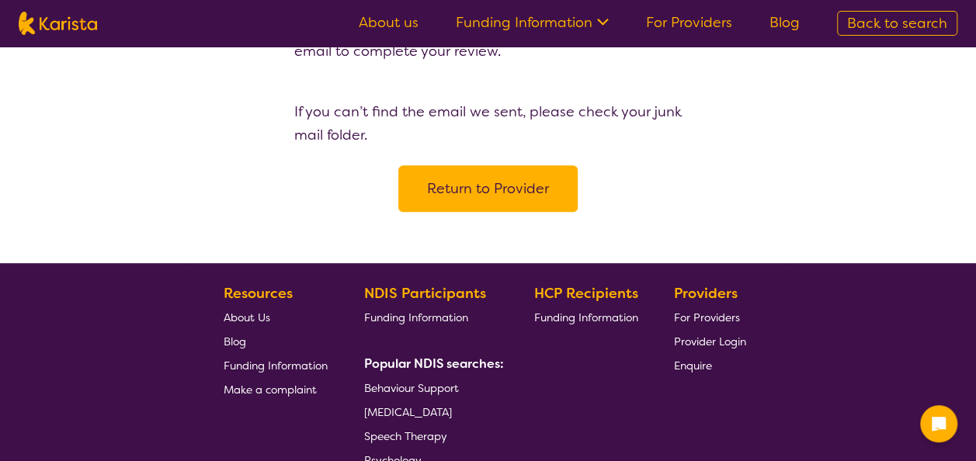
click at [531, 196] on button "Return to Provider" at bounding box center [488, 188] width 179 height 47
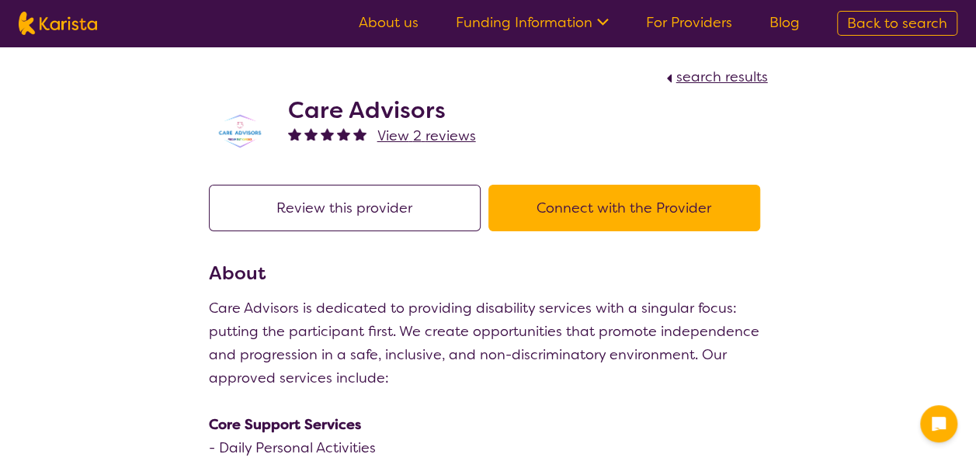
click at [381, 15] on link "About us" at bounding box center [389, 22] width 60 height 19
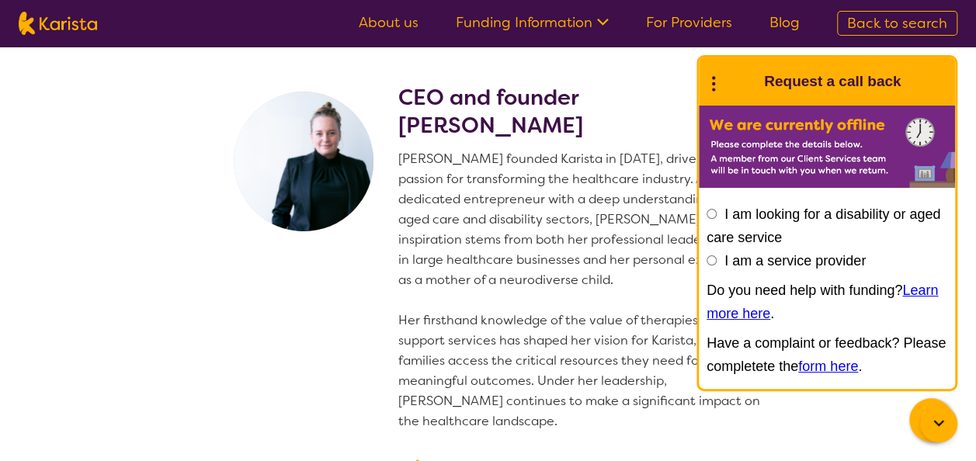
click at [430, 255] on p "[PERSON_NAME] founded Karista in [DATE], driven by her passion for transforming…" at bounding box center [584, 290] width 370 height 283
click at [930, 419] on icon at bounding box center [939, 424] width 19 height 19
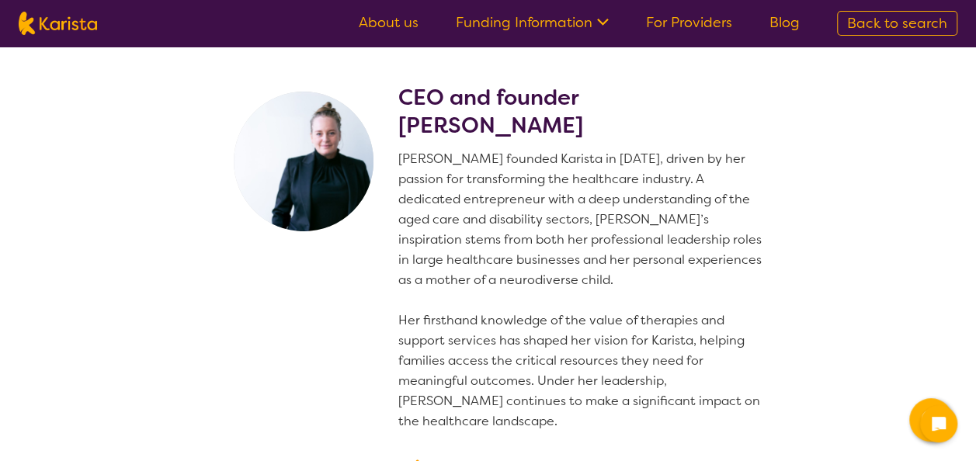
click at [308, 171] on img at bounding box center [304, 162] width 140 height 140
click at [401, 132] on h2 "CEO and founder [PERSON_NAME]" at bounding box center [584, 112] width 370 height 56
